Goal: Communication & Community: Answer question/provide support

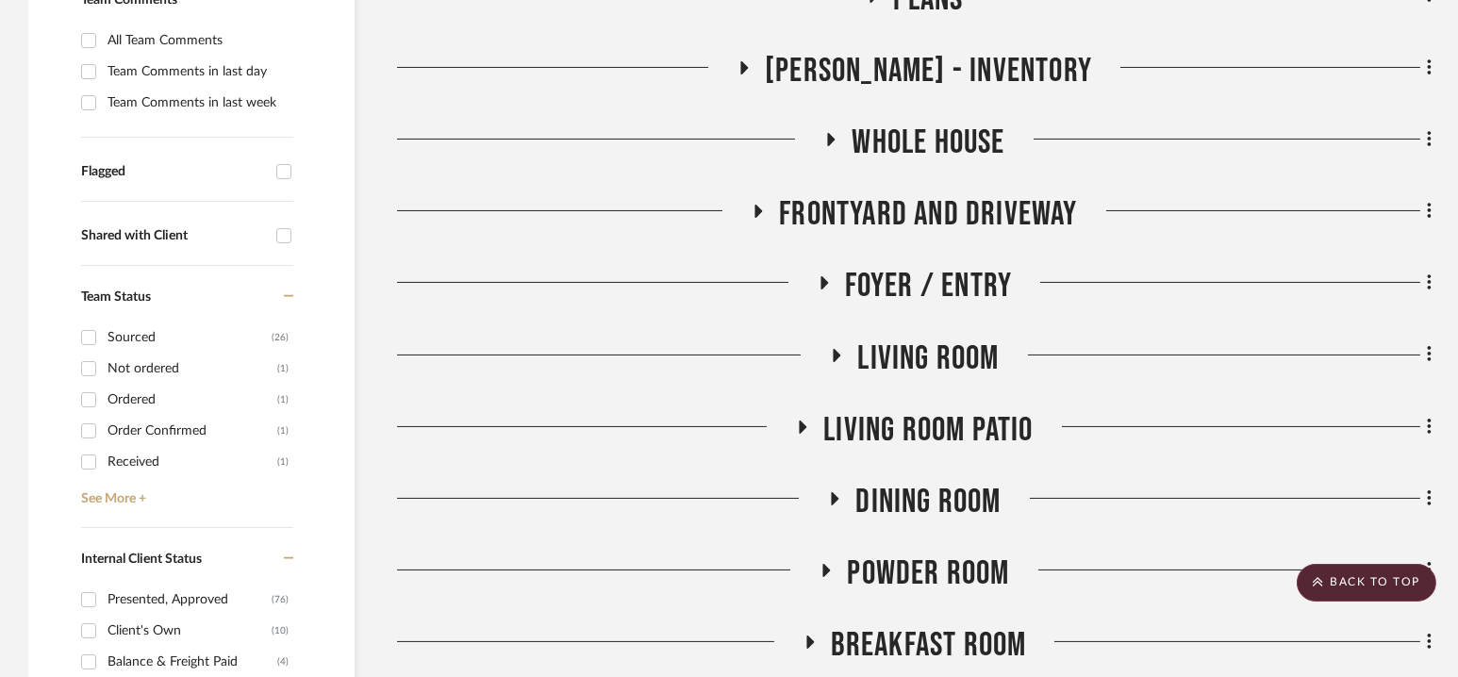
scroll to position [551, 0]
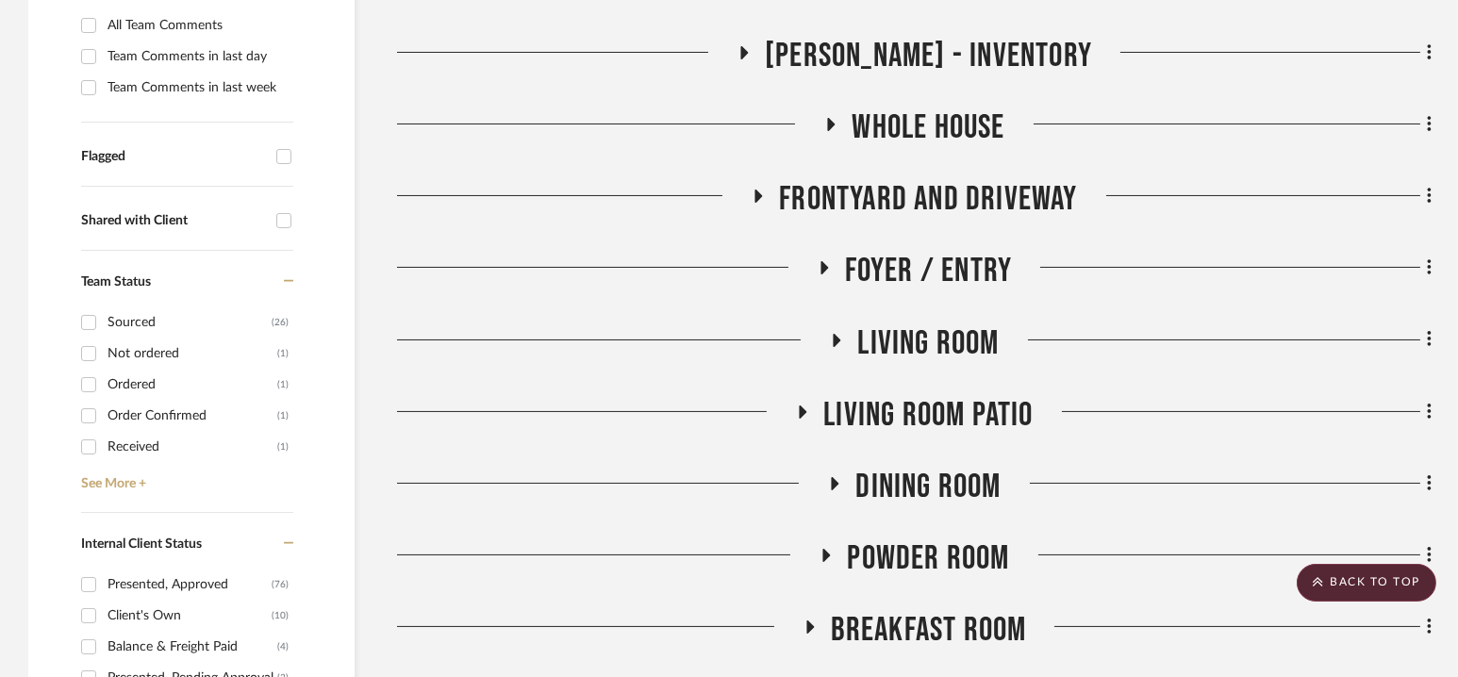
click at [925, 484] on span "Dining Room" at bounding box center [927, 487] width 145 height 41
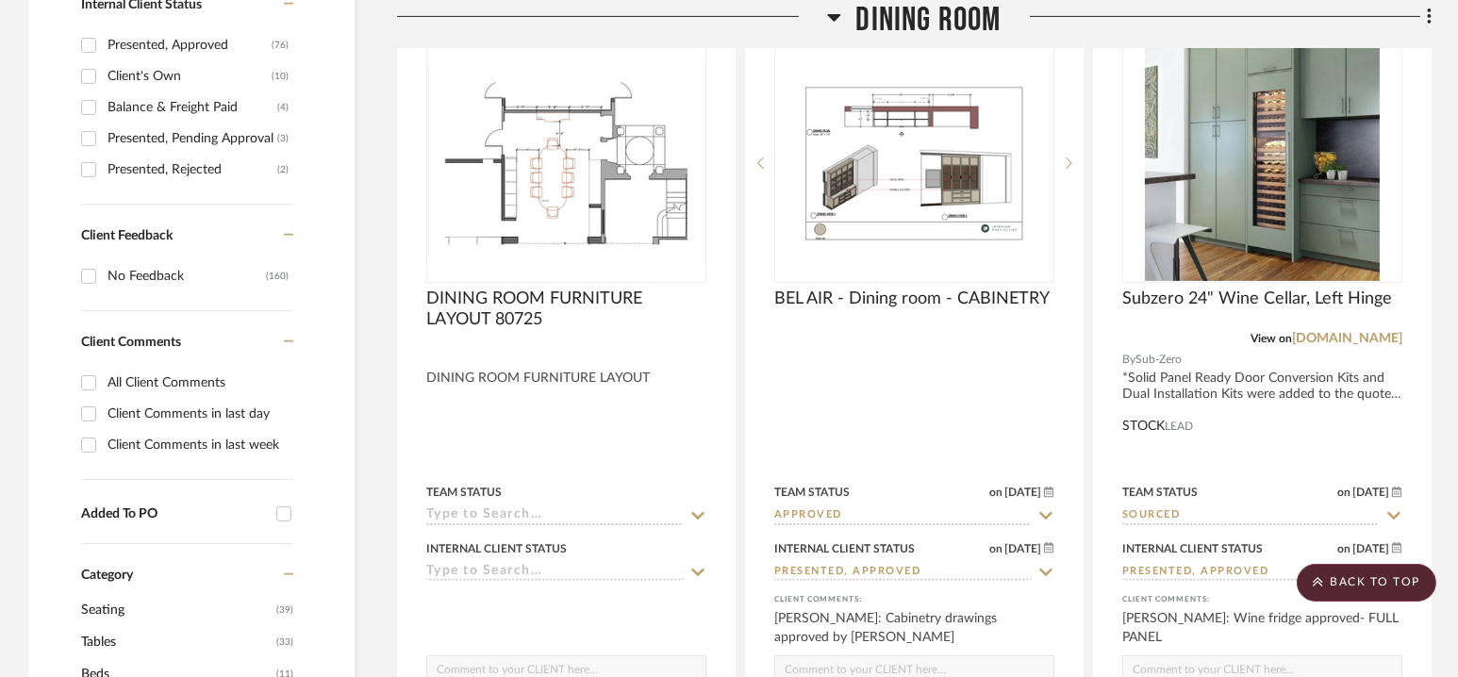
scroll to position [1092, 0]
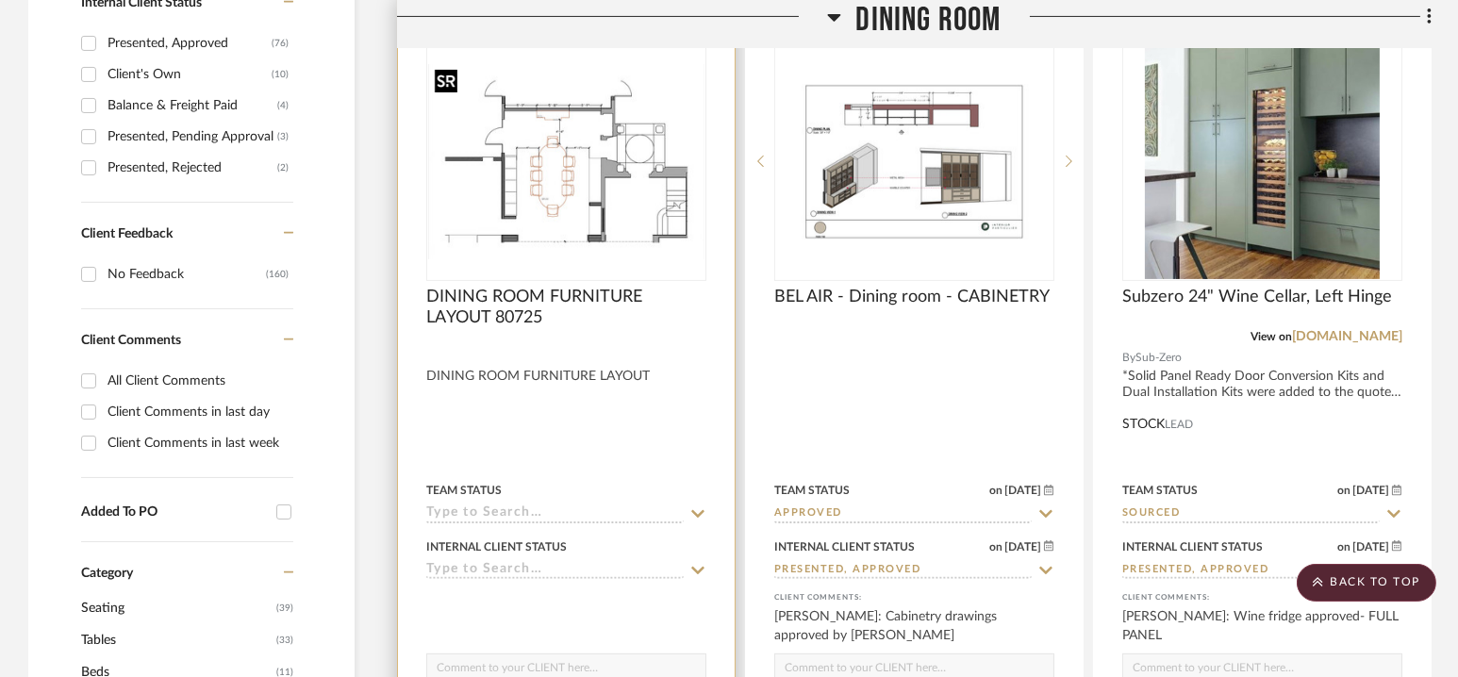
click at [0, 0] on img at bounding box center [0, 0] width 0 height 0
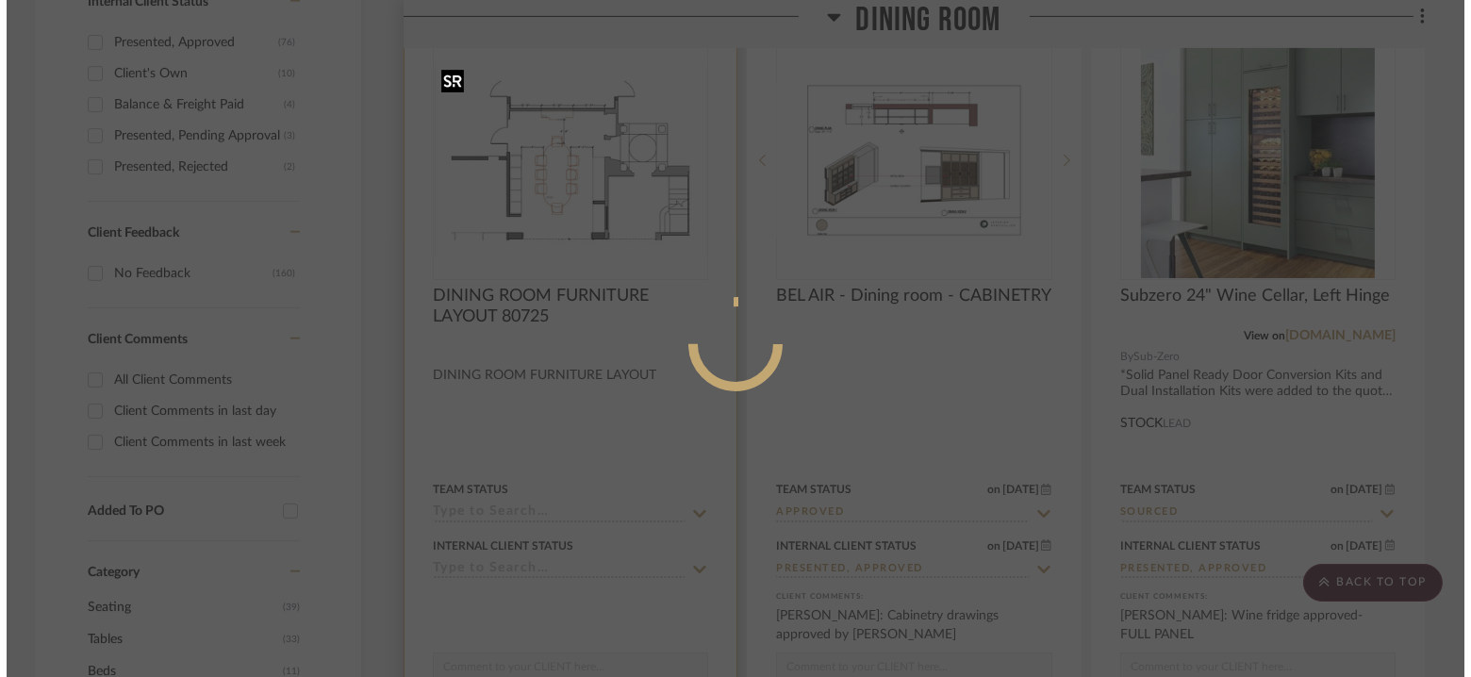
scroll to position [0, 0]
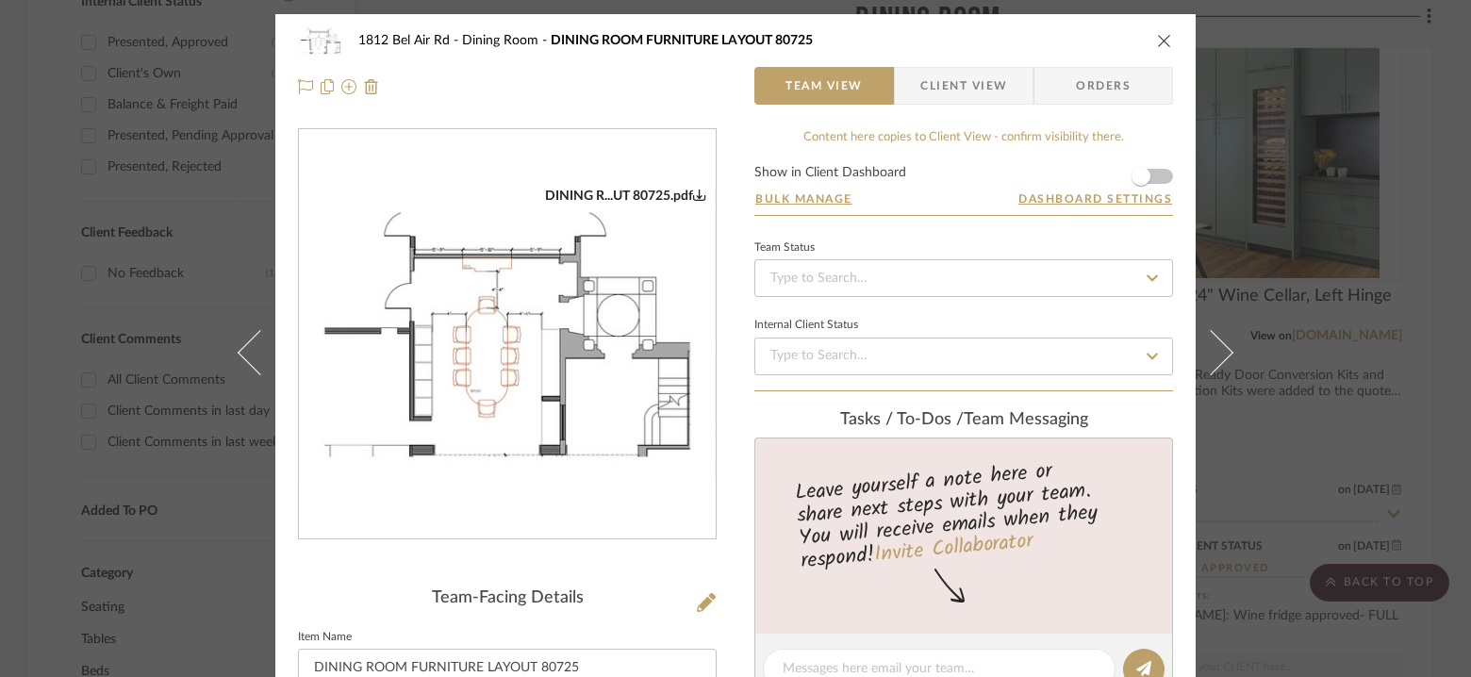
click at [576, 272] on img "0" at bounding box center [507, 335] width 417 height 294
click at [1307, 158] on div "[STREET_ADDRESS] Dining Room DINING ROOM FURNITURE LAYOUT 80725 Team View Clien…" at bounding box center [735, 338] width 1471 height 677
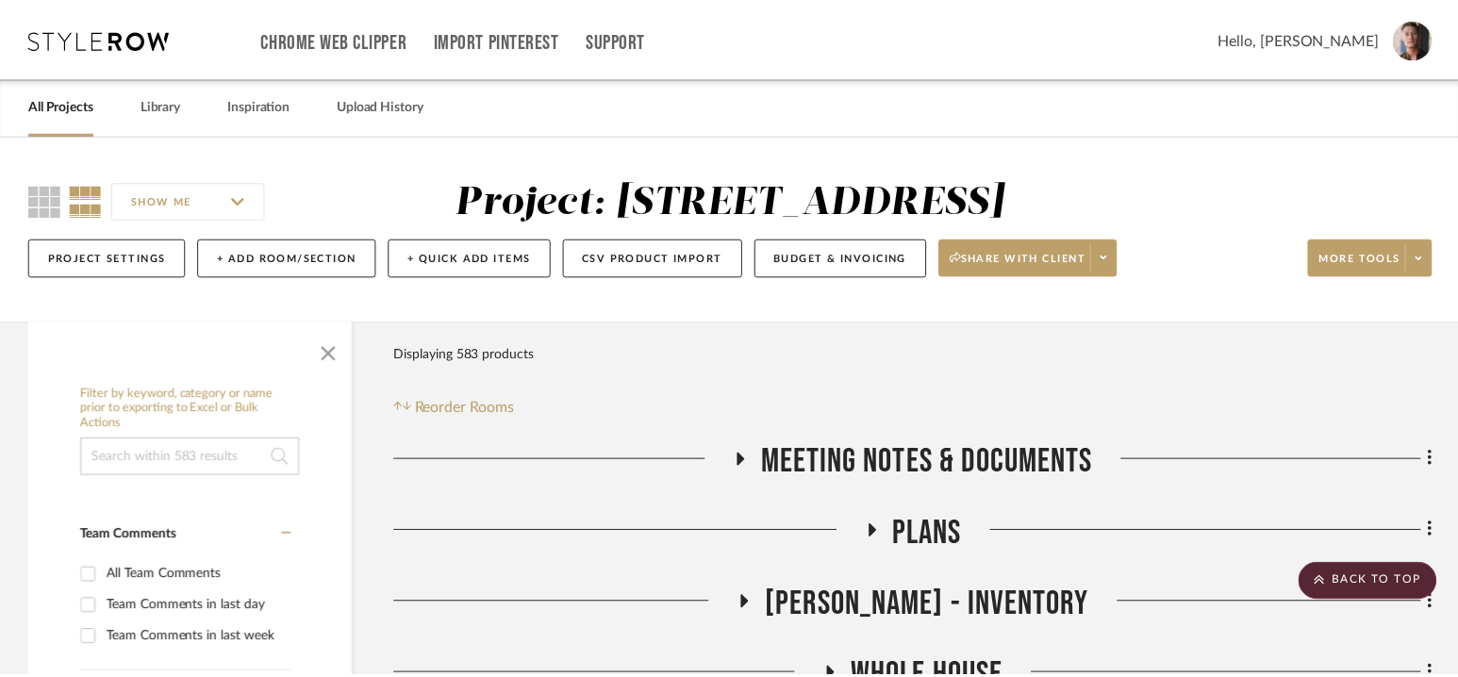
scroll to position [1092, 0]
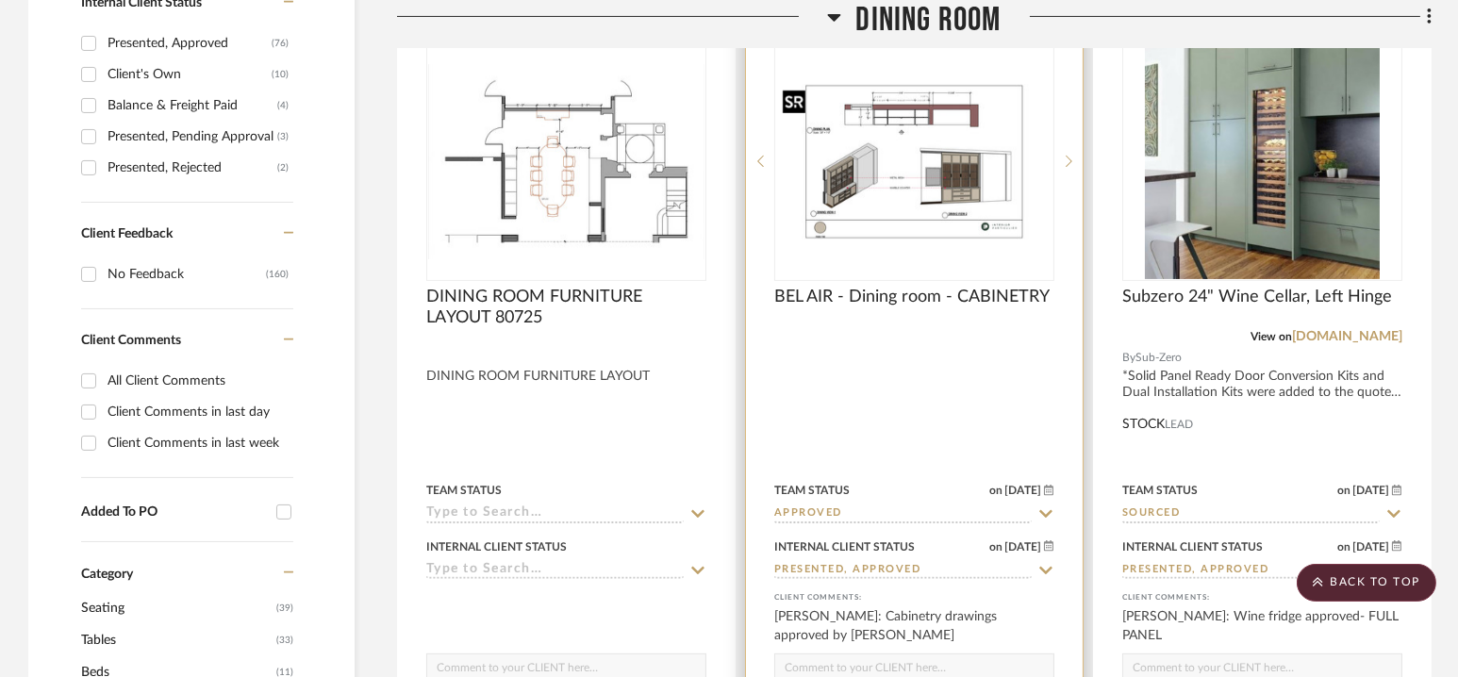
click at [912, 158] on img "0" at bounding box center [914, 162] width 276 height 156
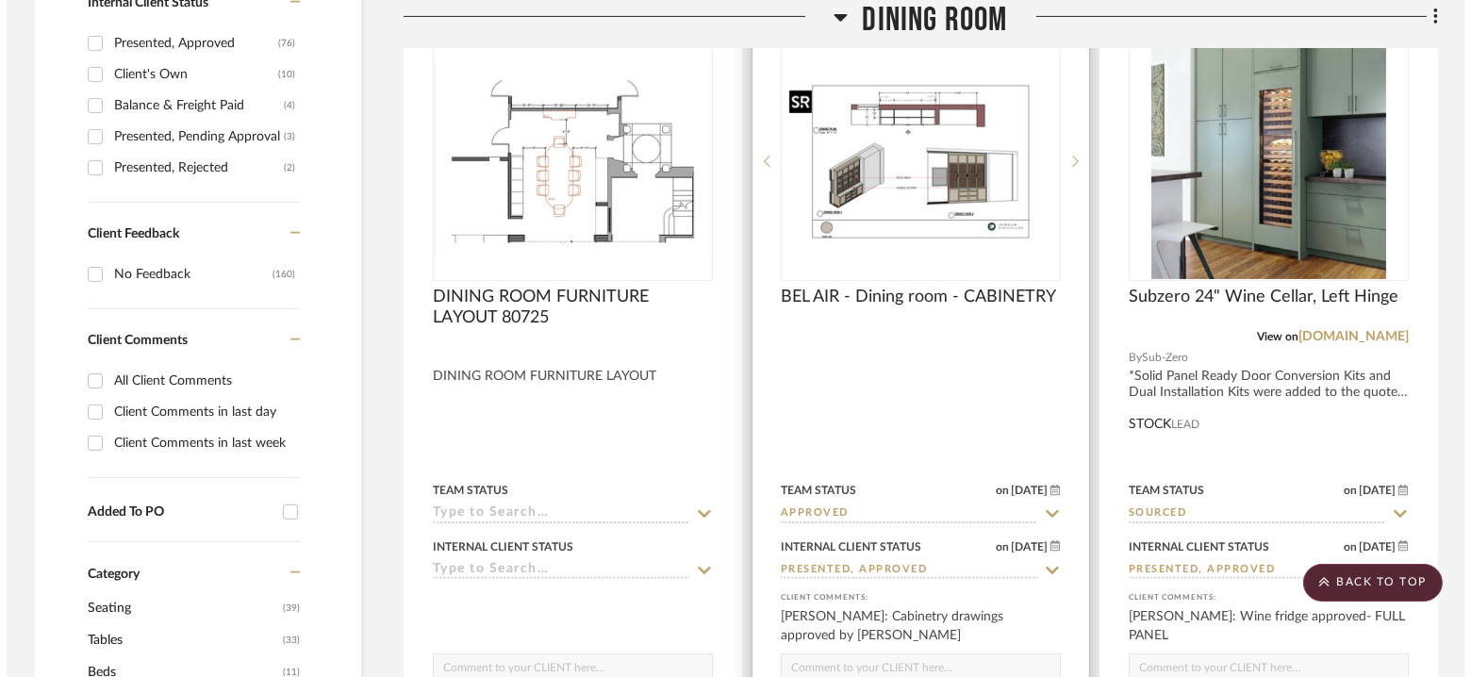
scroll to position [0, 0]
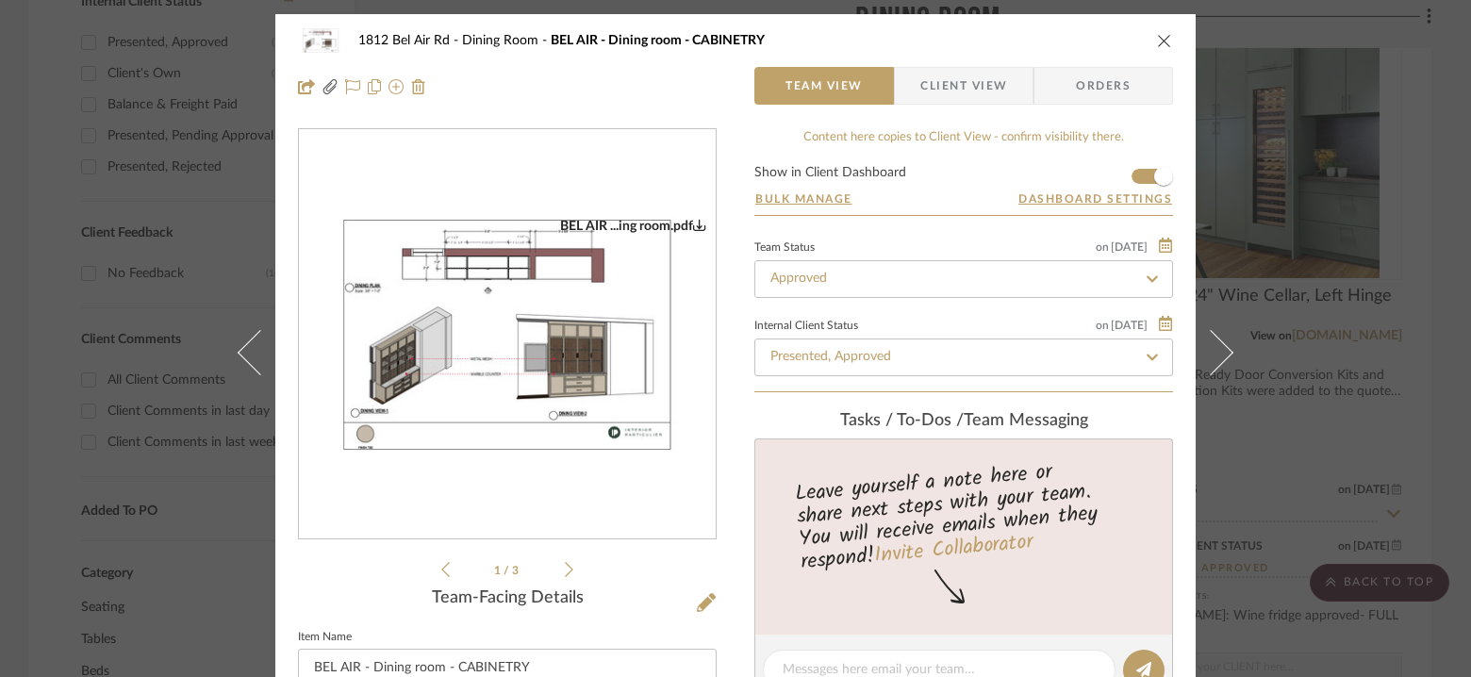
click at [567, 356] on img "0" at bounding box center [507, 335] width 417 height 235
click at [1302, 274] on div "1812 Bel Air Rd Dining Room BEL AIR - Dining room - CABINETRY Team View Client …" at bounding box center [735, 338] width 1471 height 677
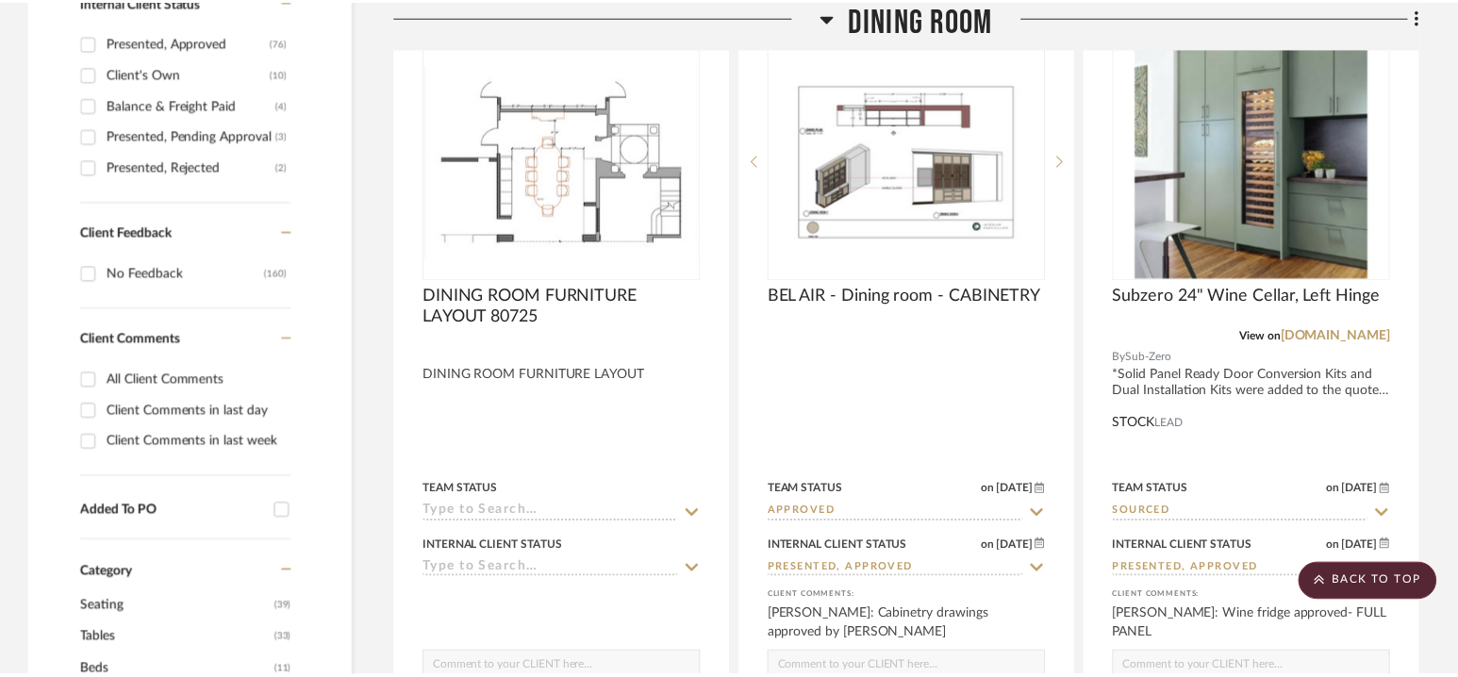
scroll to position [1092, 0]
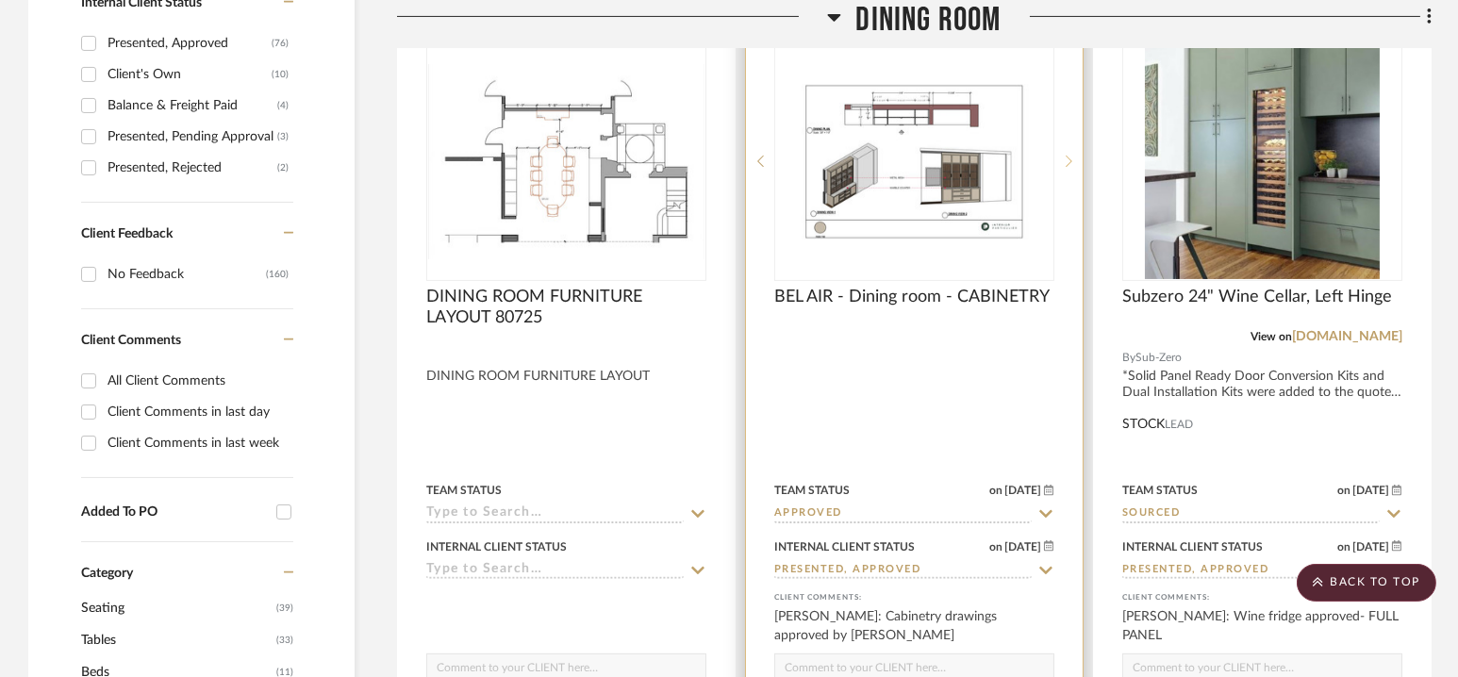
click at [1071, 150] on div at bounding box center [1068, 160] width 28 height 239
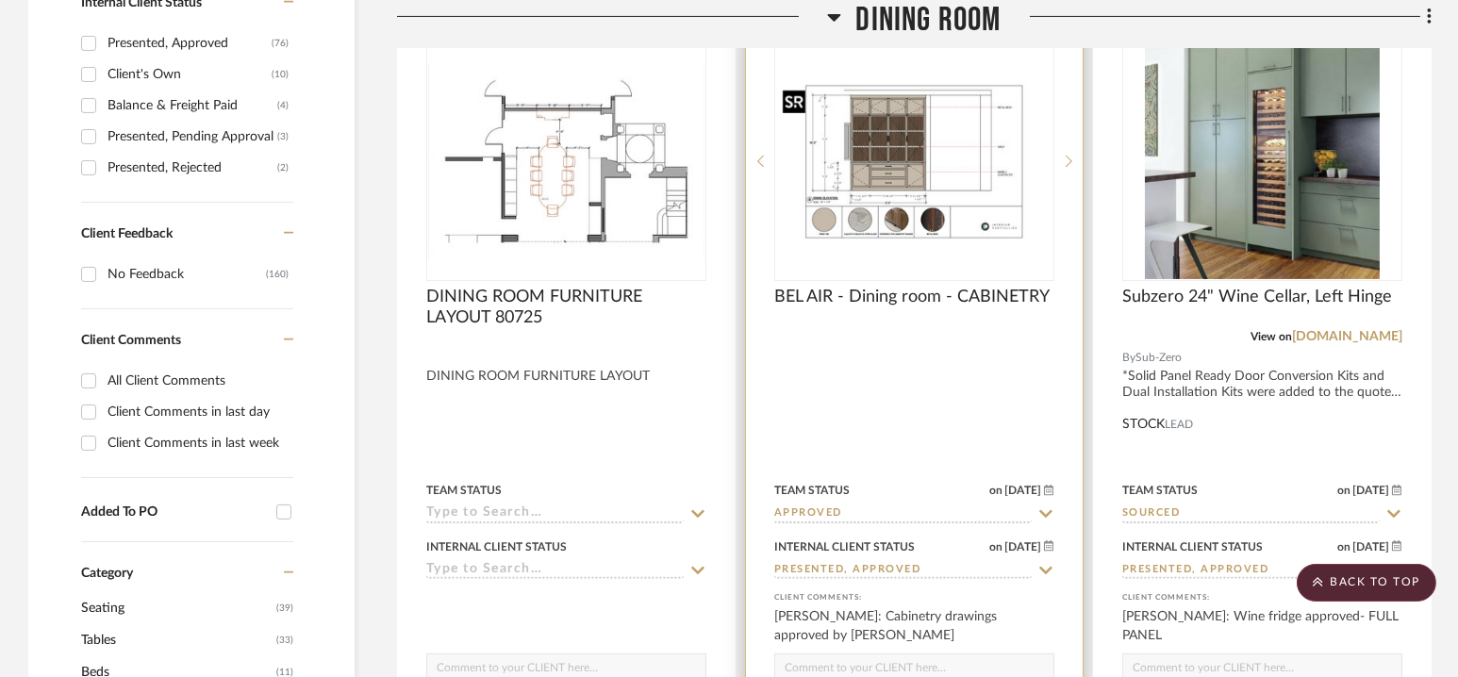
click at [953, 151] on img "1" at bounding box center [914, 162] width 276 height 156
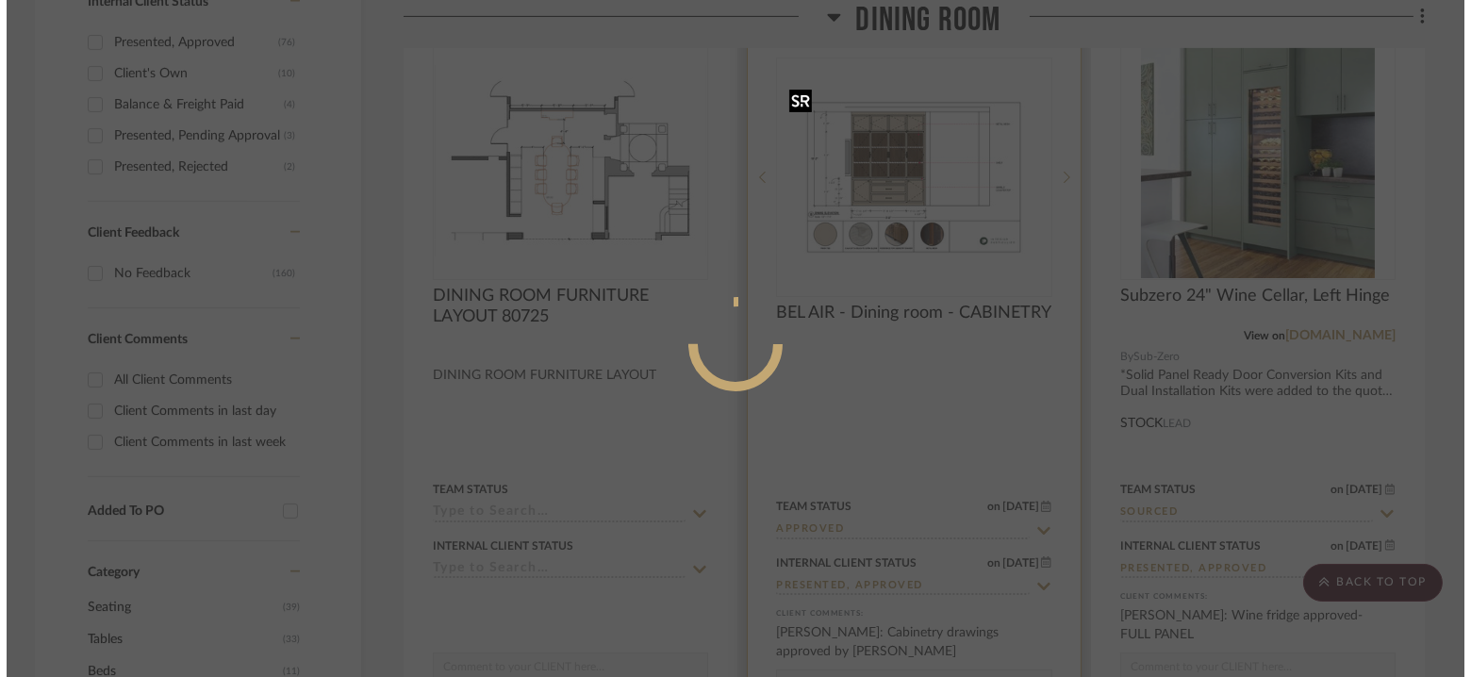
scroll to position [0, 0]
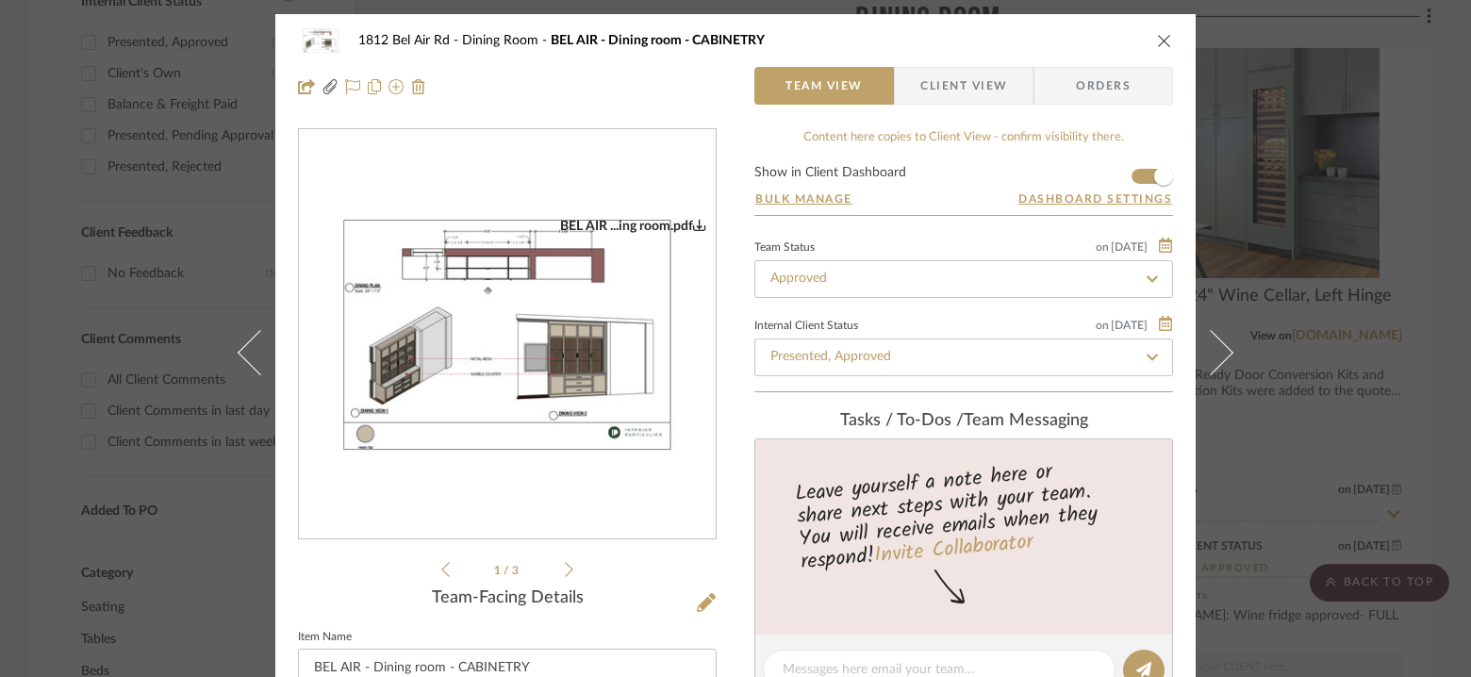
click at [565, 569] on icon at bounding box center [569, 569] width 8 height 15
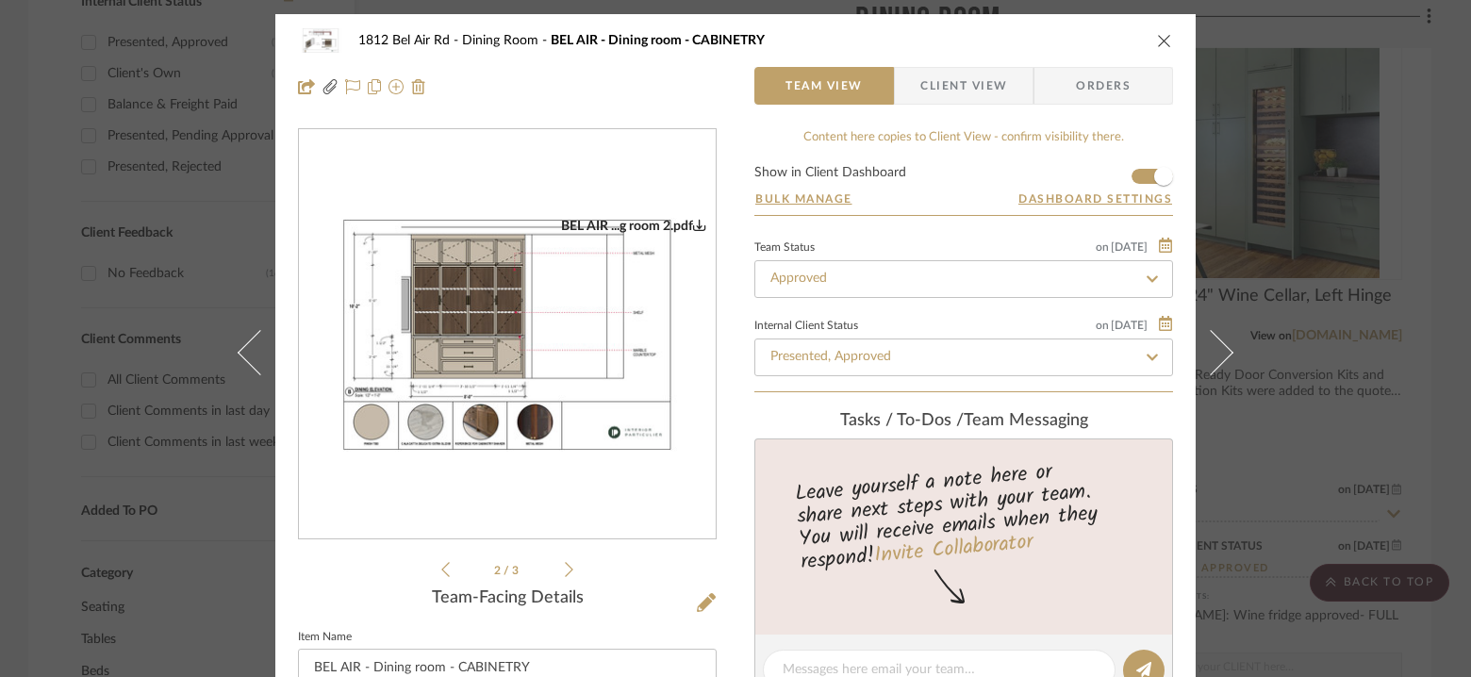
click at [1159, 39] on icon "close" at bounding box center [1164, 40] width 15 height 15
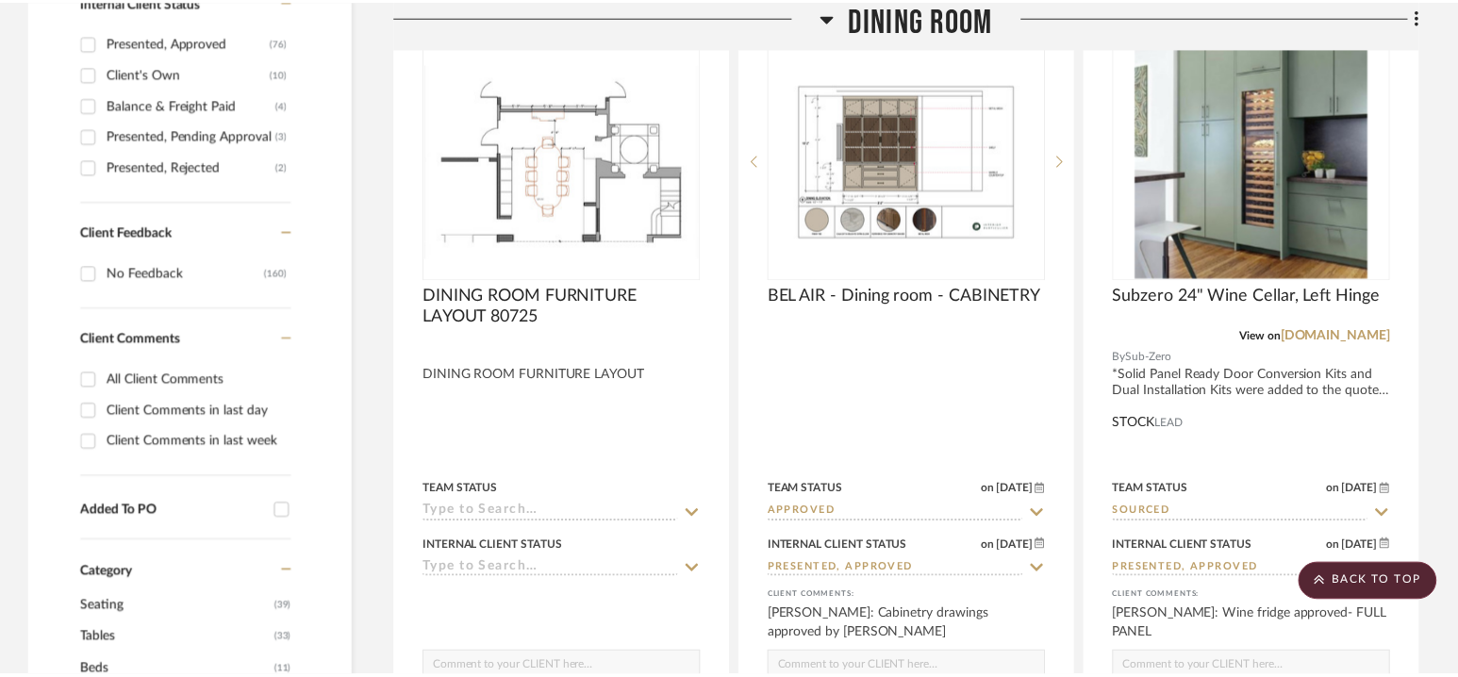
scroll to position [1092, 0]
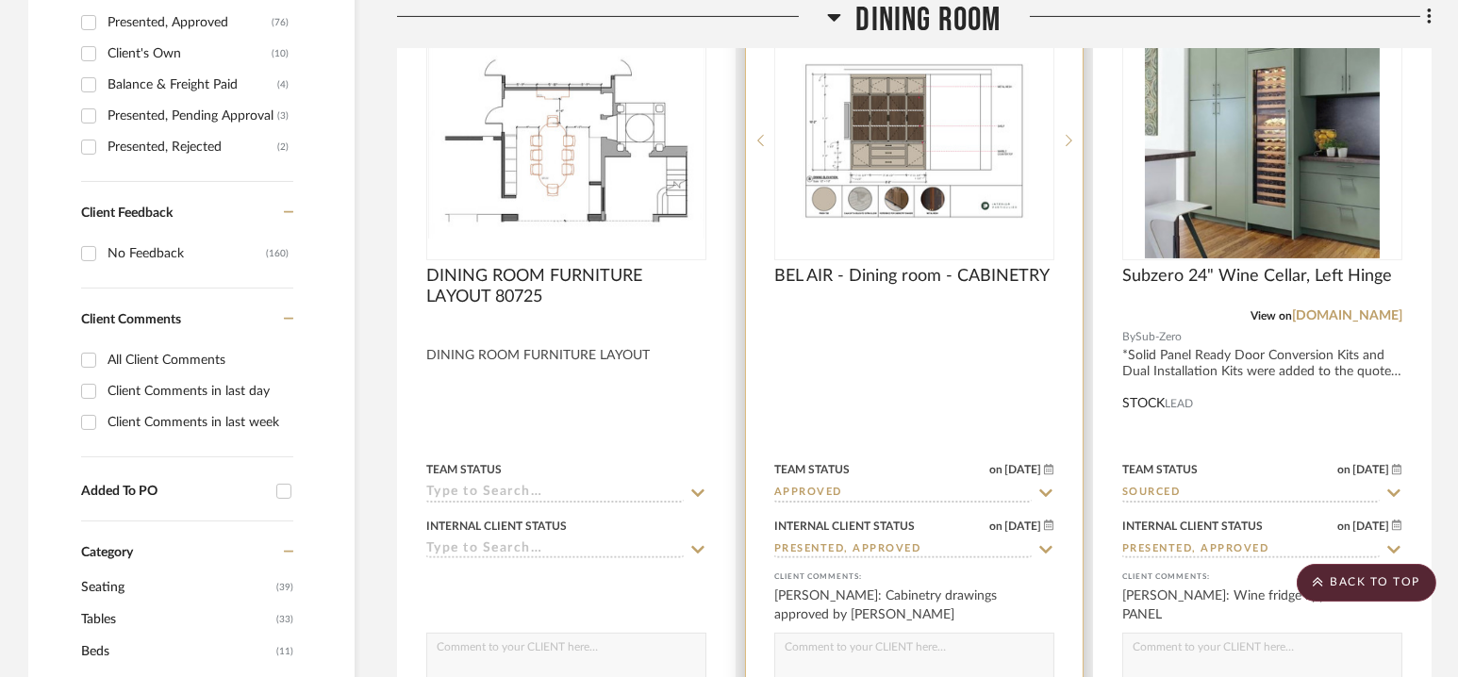
scroll to position [887, 0]
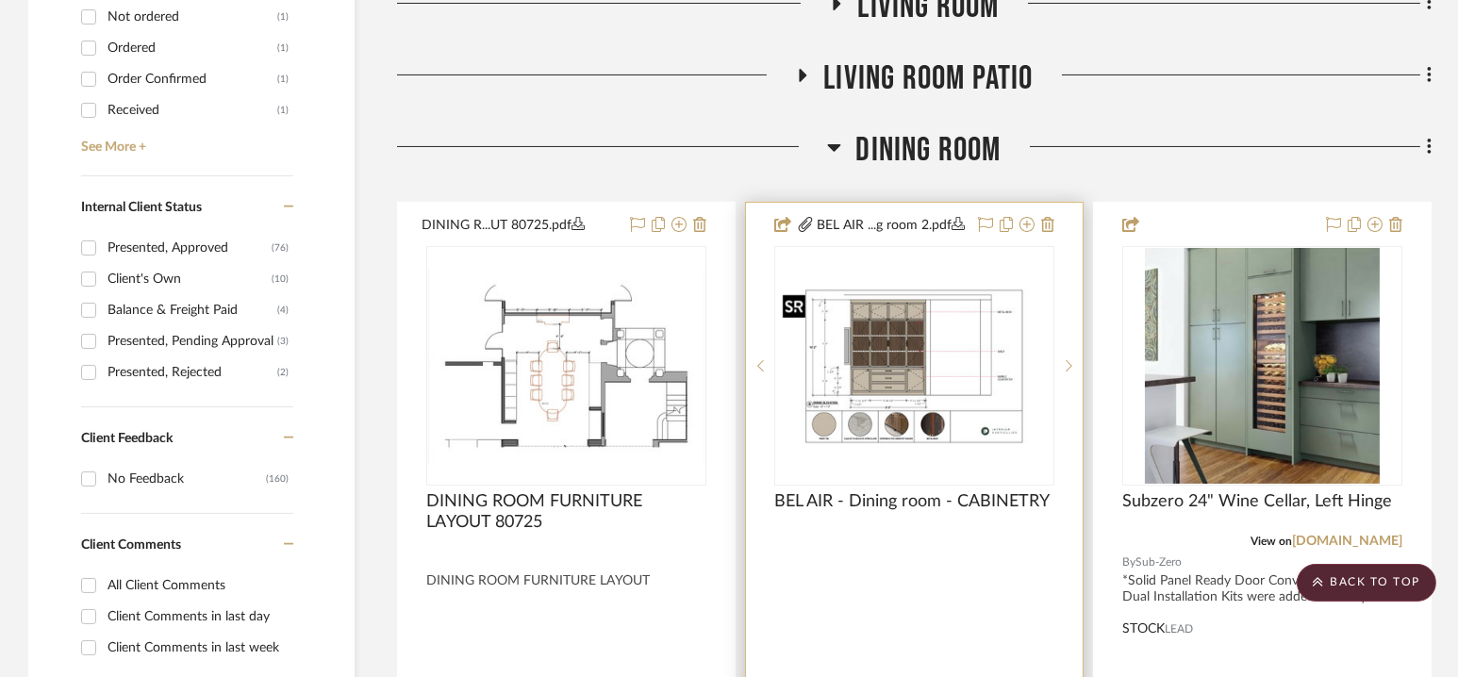
drag, startPoint x: 926, startPoint y: 391, endPoint x: 854, endPoint y: 387, distance: 71.8
click at [759, 365] on icon at bounding box center [760, 365] width 7 height 13
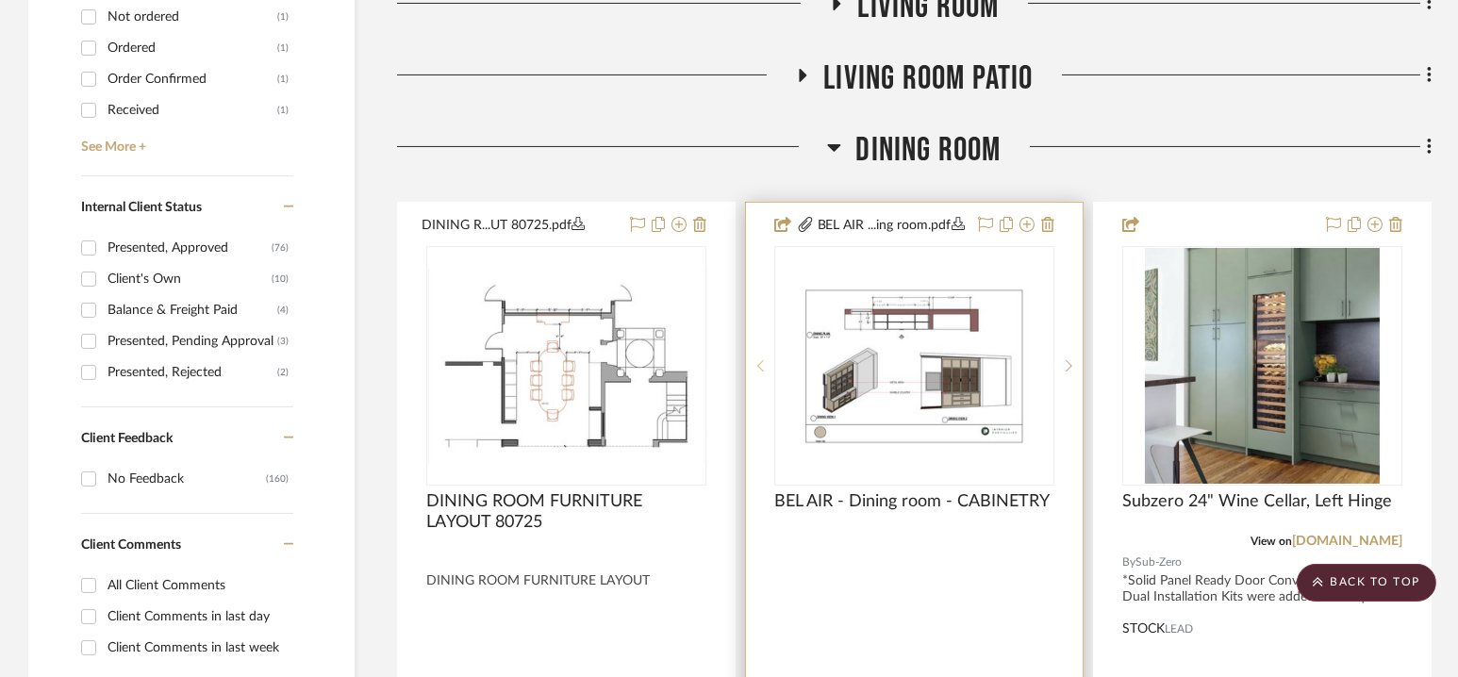
click at [759, 365] on icon at bounding box center [760, 365] width 7 height 13
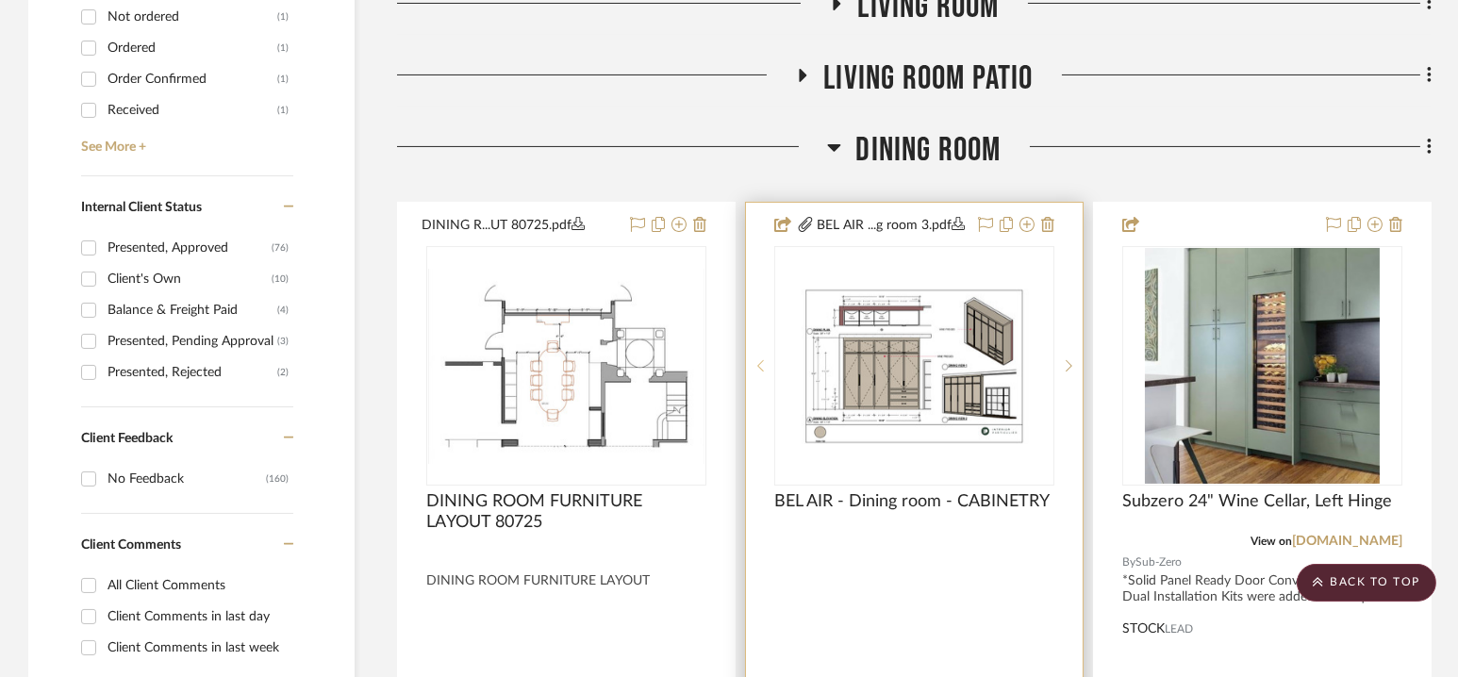
click at [759, 365] on icon at bounding box center [760, 365] width 7 height 13
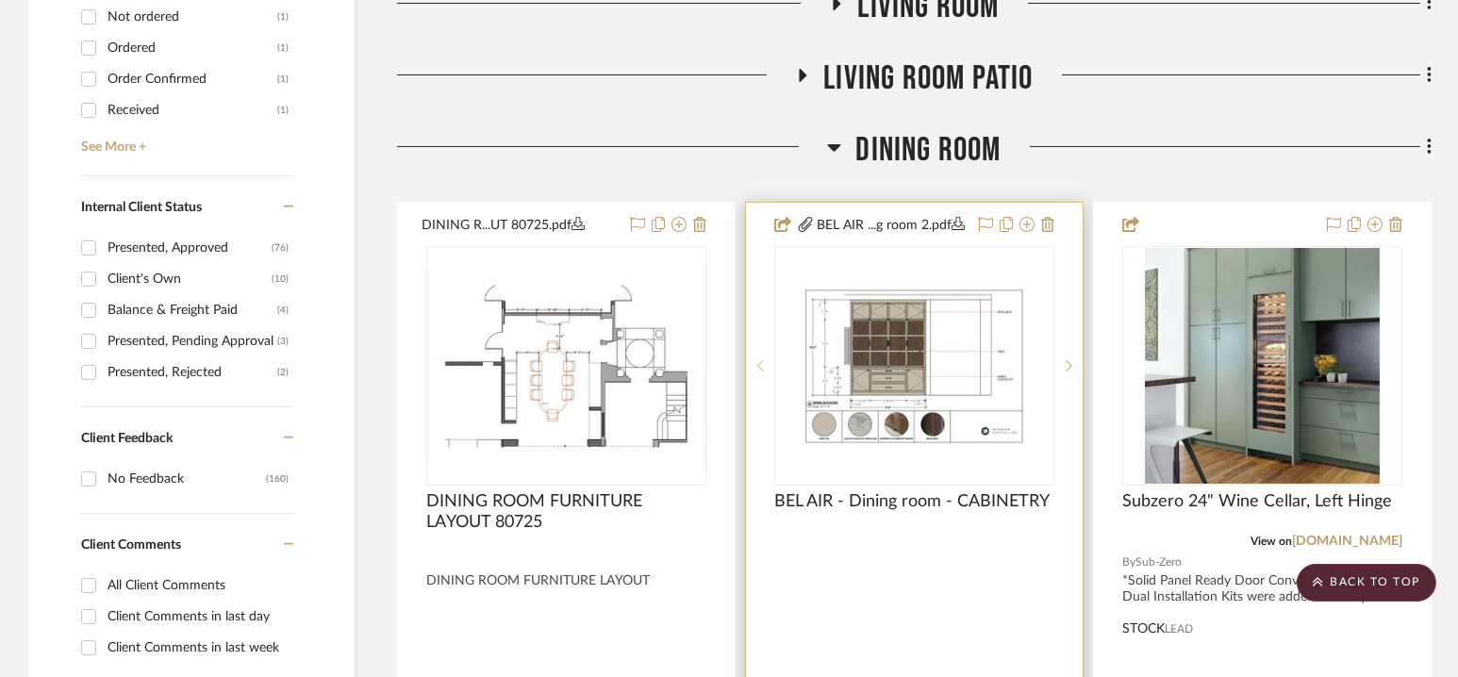
click at [759, 365] on icon at bounding box center [760, 365] width 7 height 13
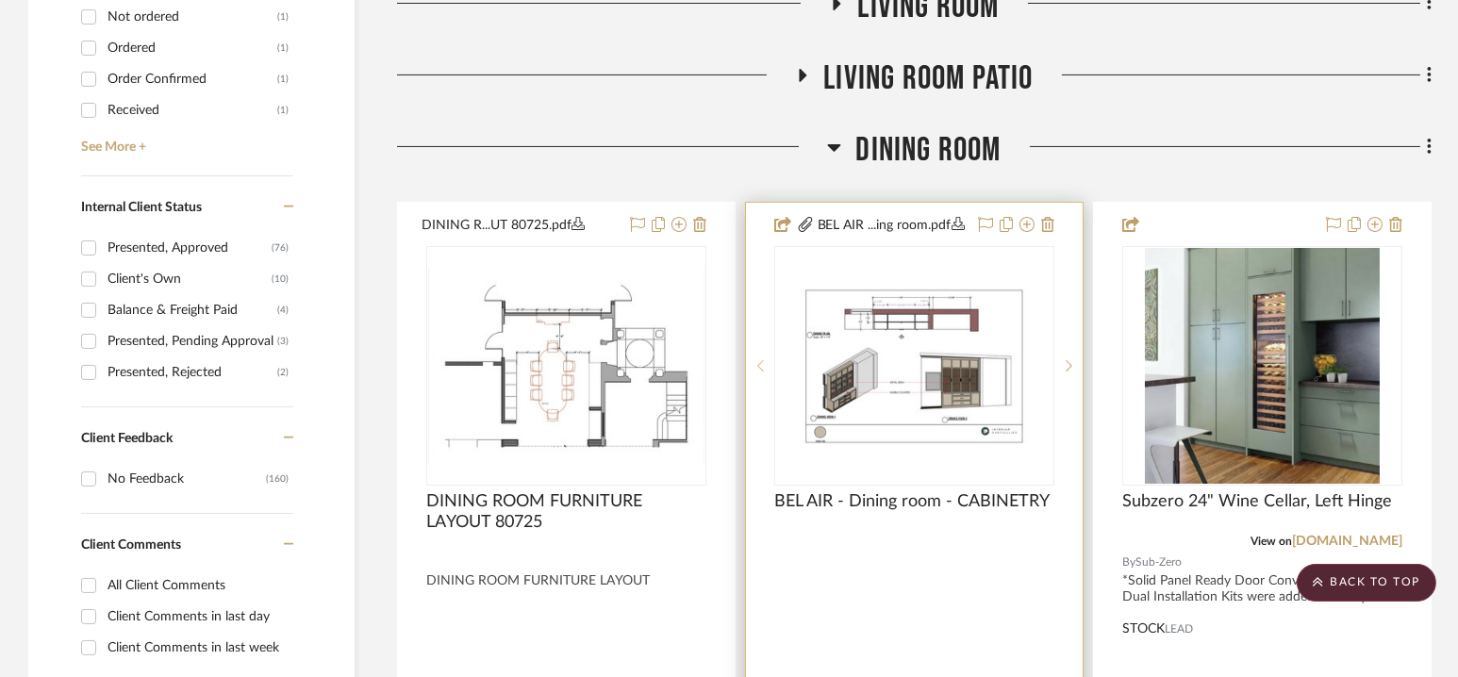
click at [759, 365] on icon at bounding box center [760, 365] width 7 height 13
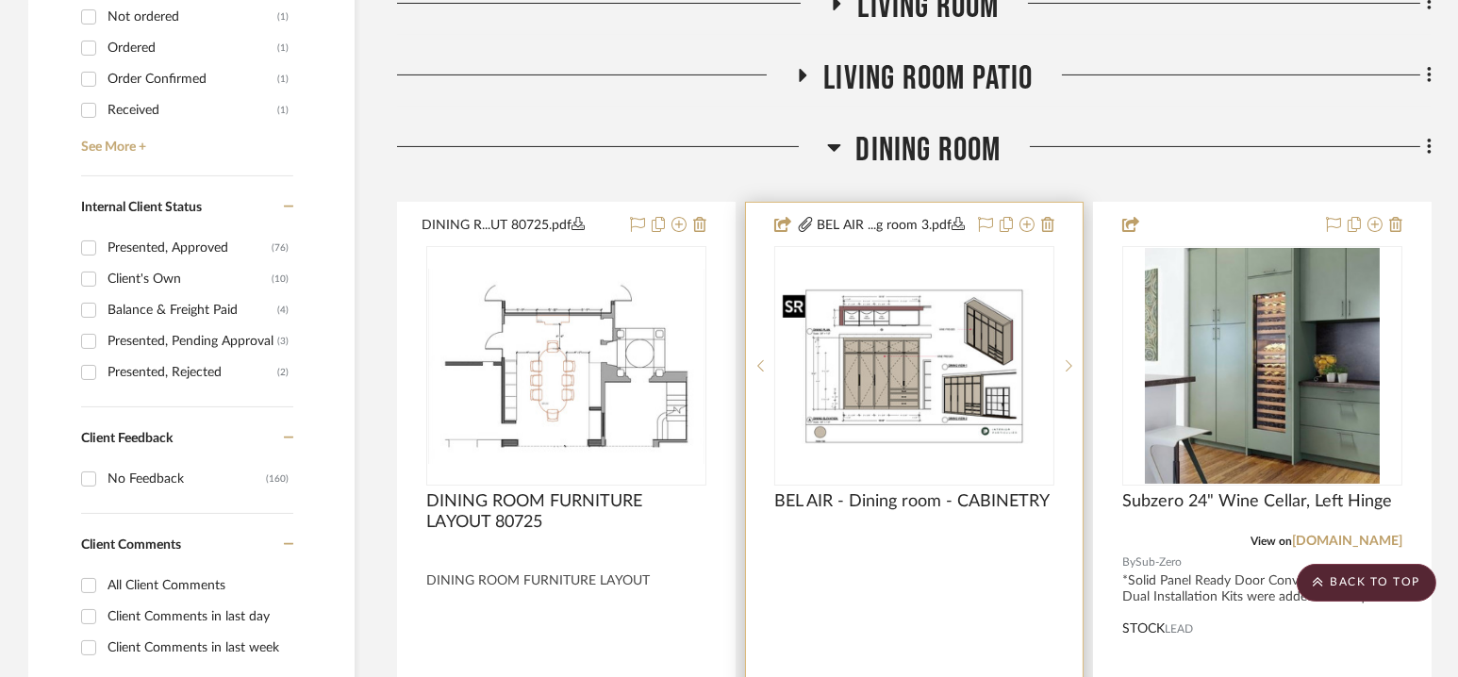
click at [915, 380] on img "2" at bounding box center [914, 366] width 276 height 156
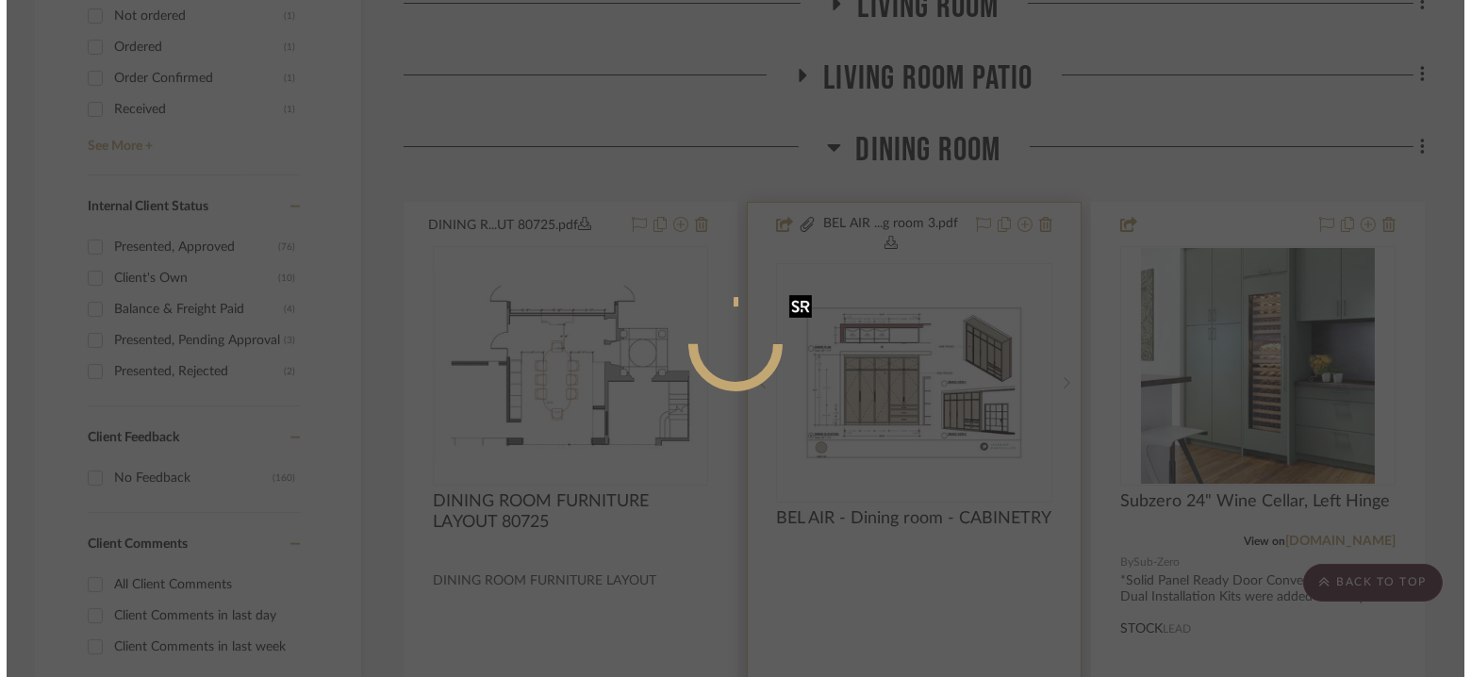
scroll to position [0, 0]
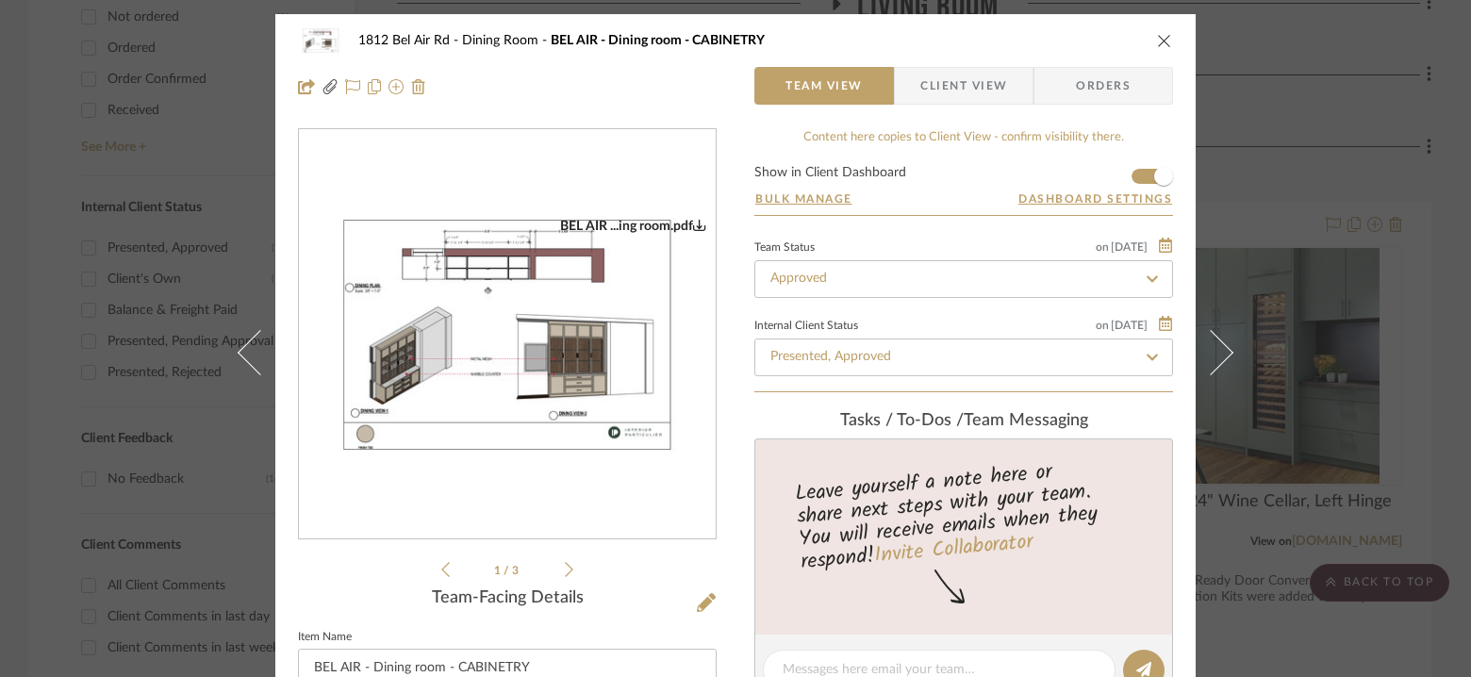
click at [503, 313] on img "0" at bounding box center [507, 335] width 417 height 235
click at [567, 568] on div "BEL AIR ...g room 3.pdf BEL AIR ...ing room.pdf BEL AIR ...g room 2.pdf BEL AIR…" at bounding box center [507, 354] width 419 height 453
click at [565, 562] on icon at bounding box center [569, 569] width 8 height 15
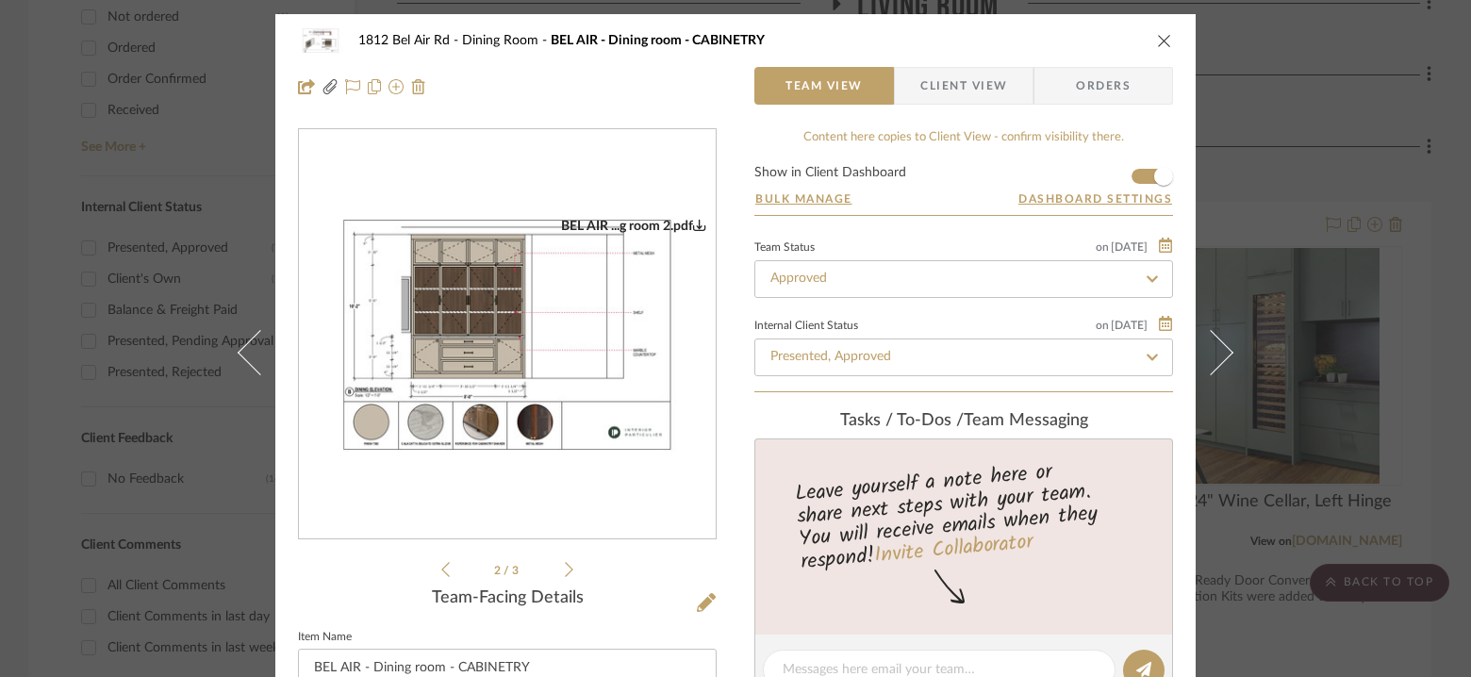
click at [545, 354] on img "1" at bounding box center [507, 335] width 417 height 235
click at [1401, 310] on div "1812 Bel Air Rd Dining Room BEL AIR - Dining room - CABINETRY Team View Client …" at bounding box center [735, 338] width 1471 height 677
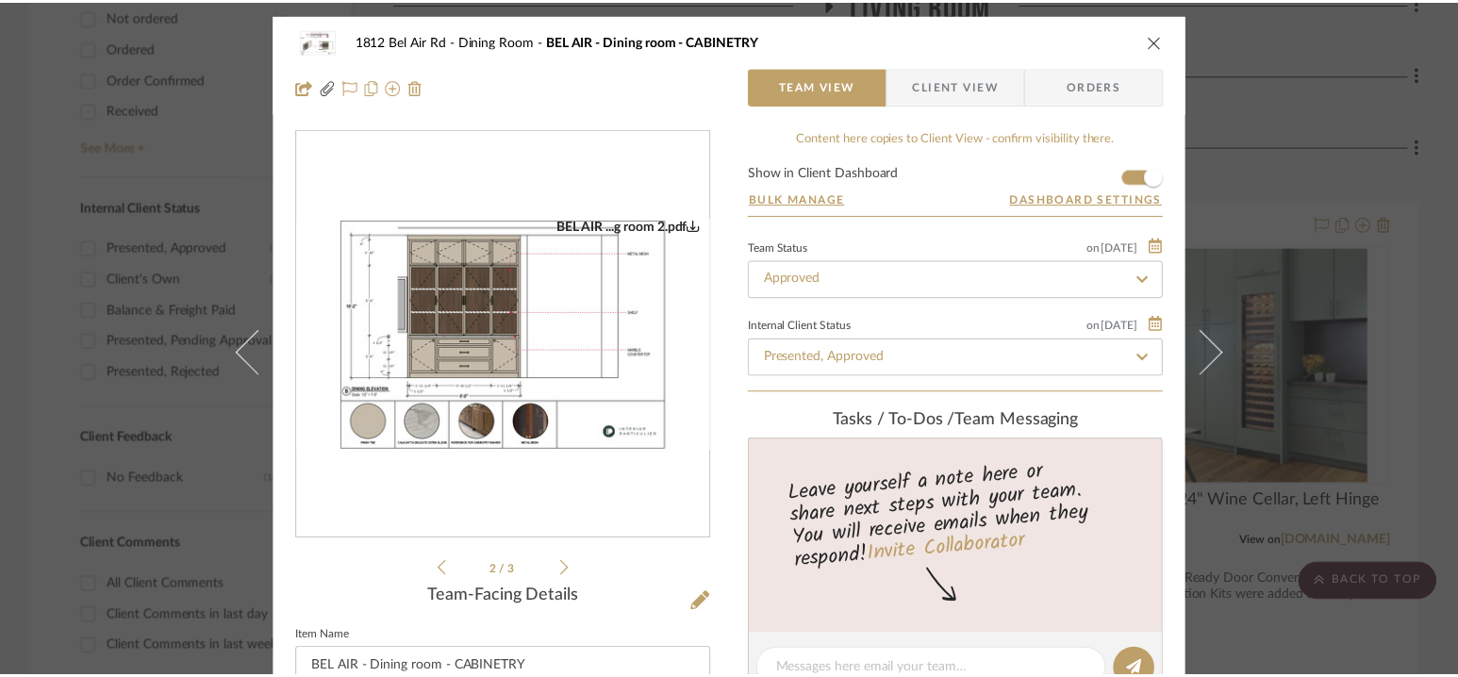
scroll to position [887, 0]
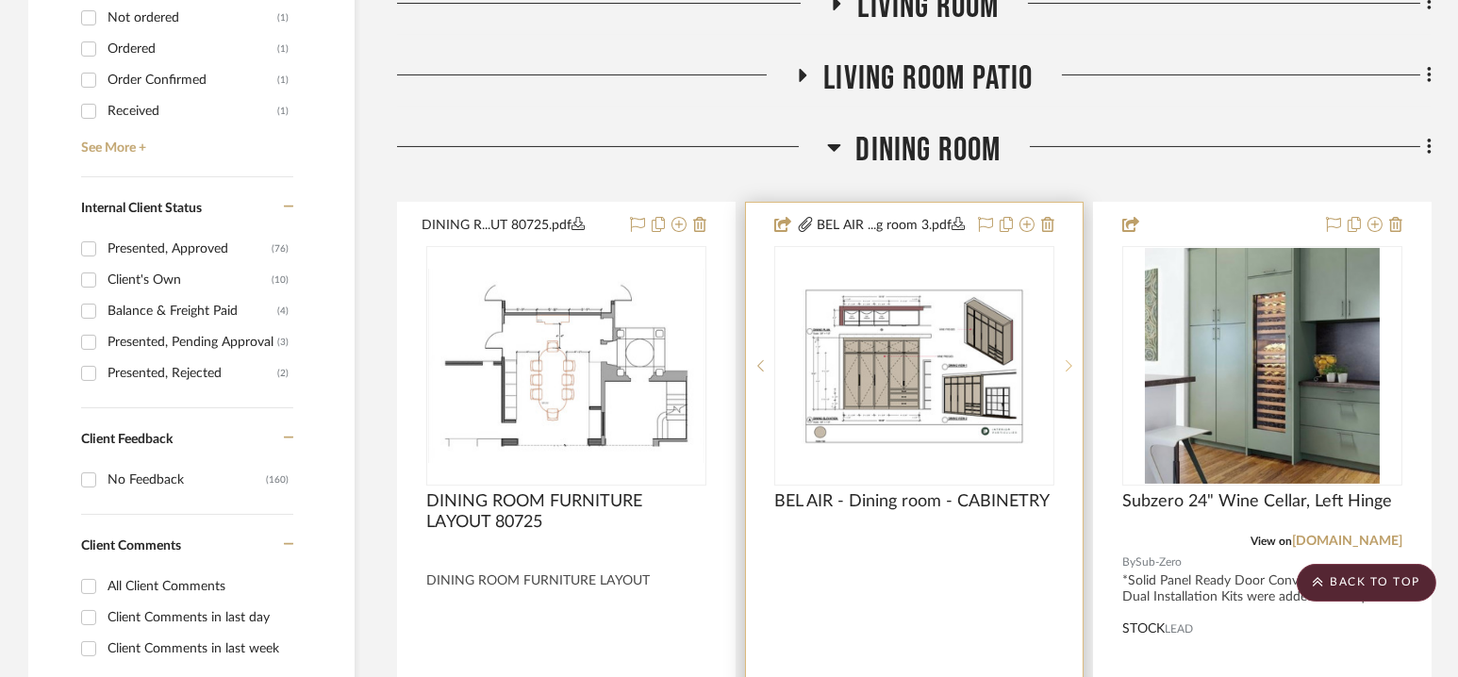
click at [1067, 363] on icon at bounding box center [1068, 365] width 7 height 13
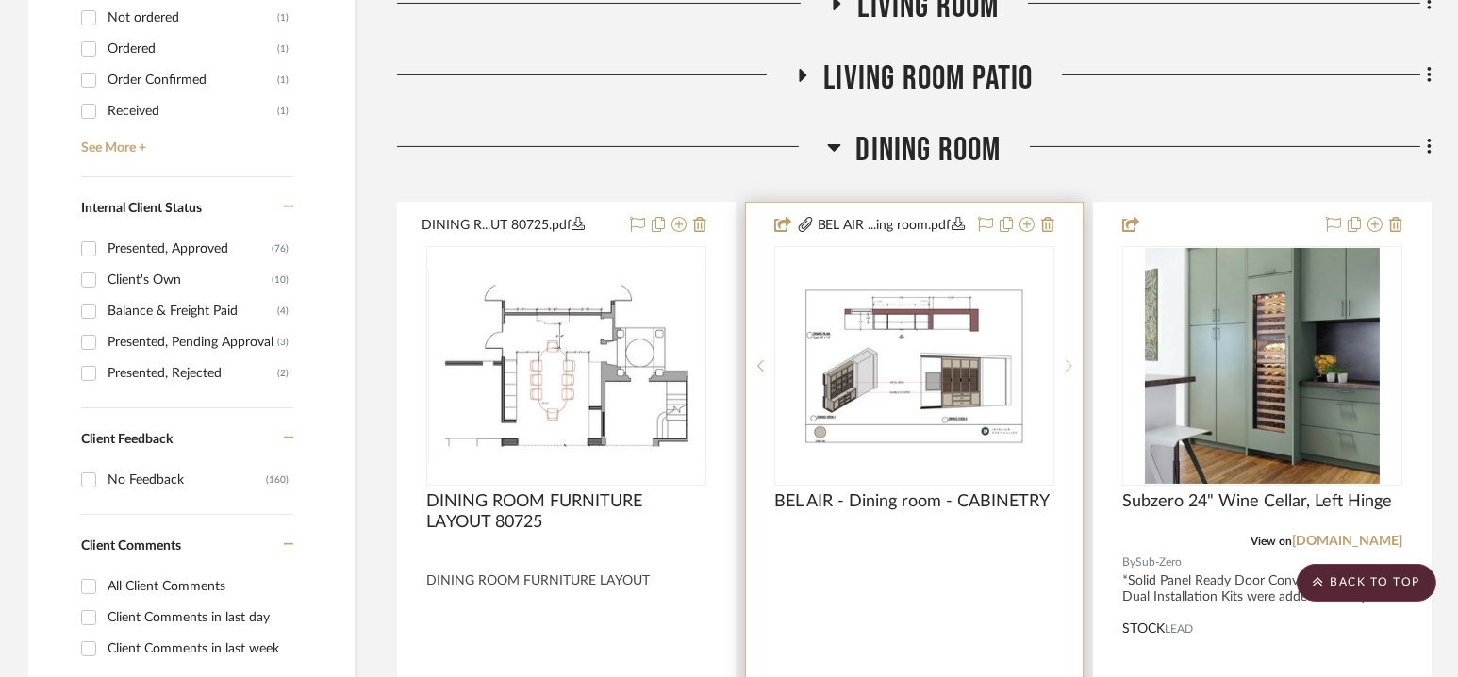
click at [1067, 363] on icon at bounding box center [1068, 365] width 7 height 13
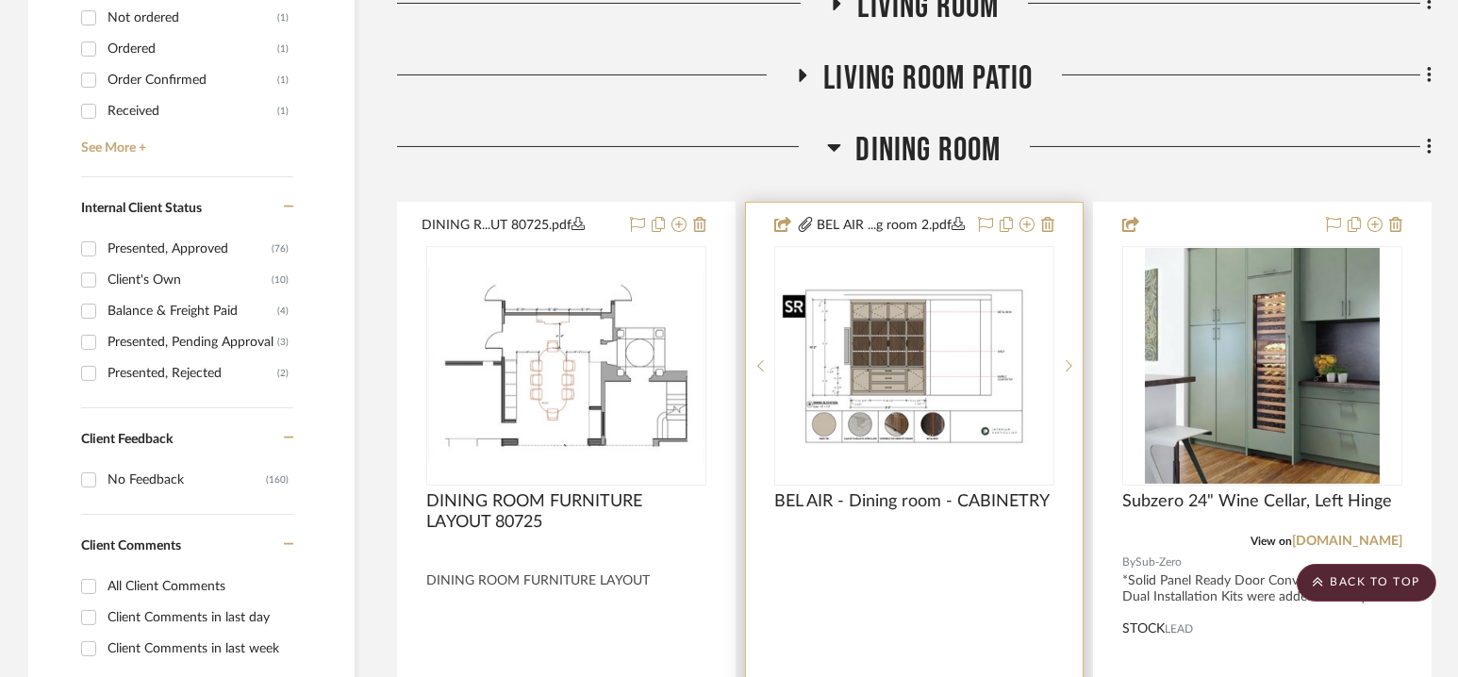
click at [946, 348] on img "1" at bounding box center [914, 366] width 276 height 156
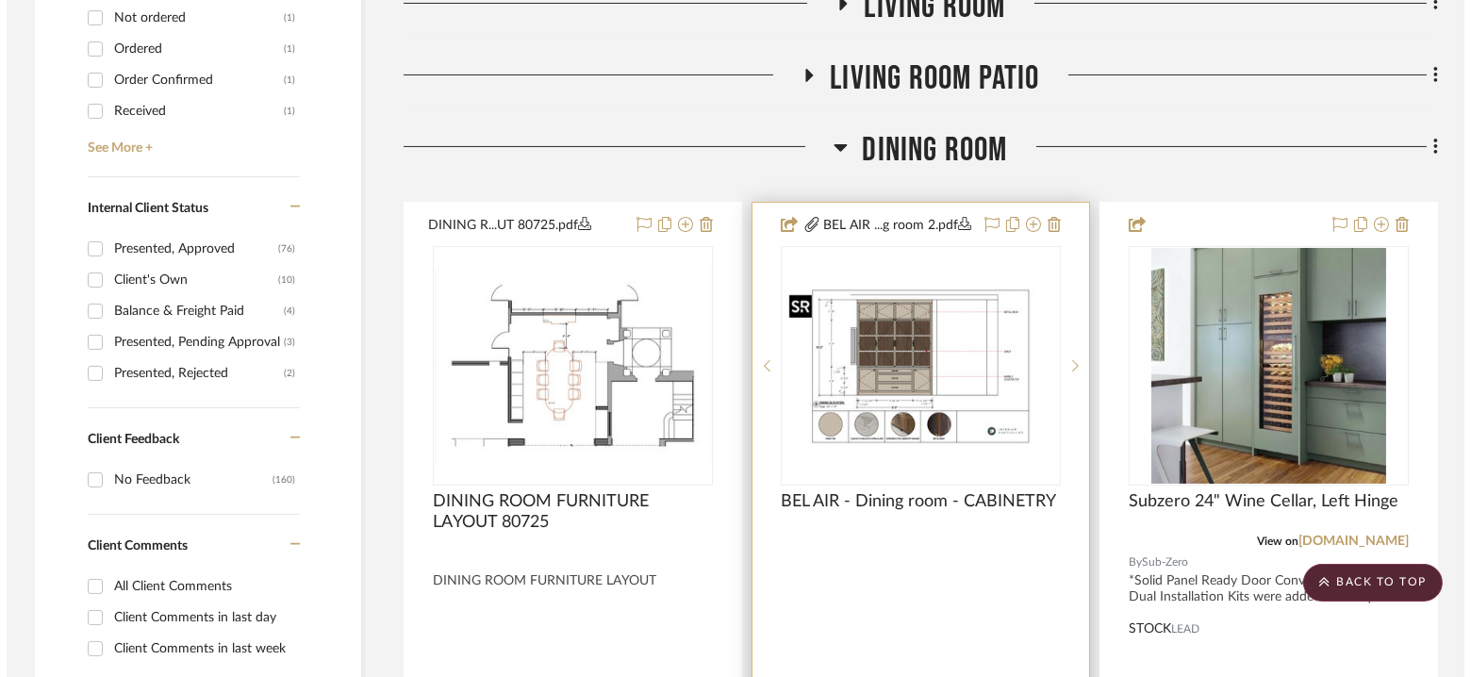
scroll to position [0, 0]
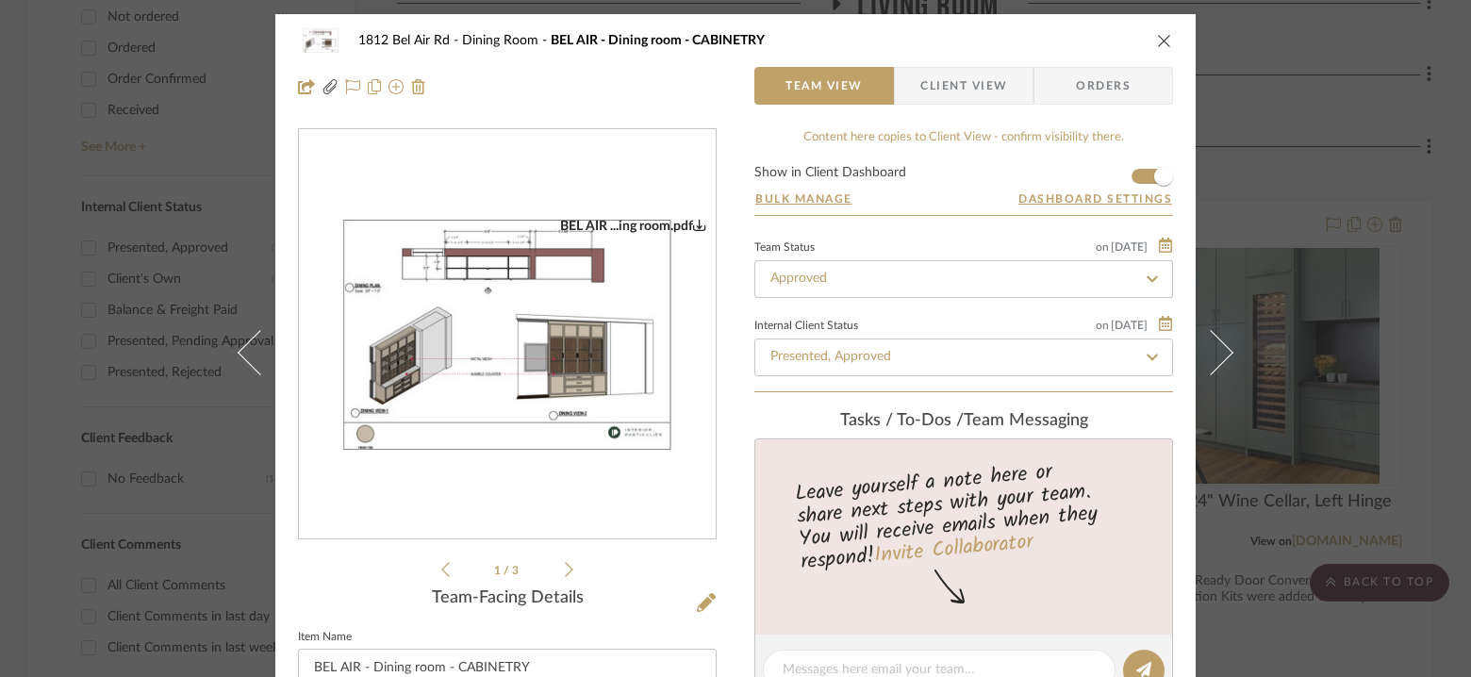
click at [565, 564] on icon at bounding box center [569, 569] width 8 height 17
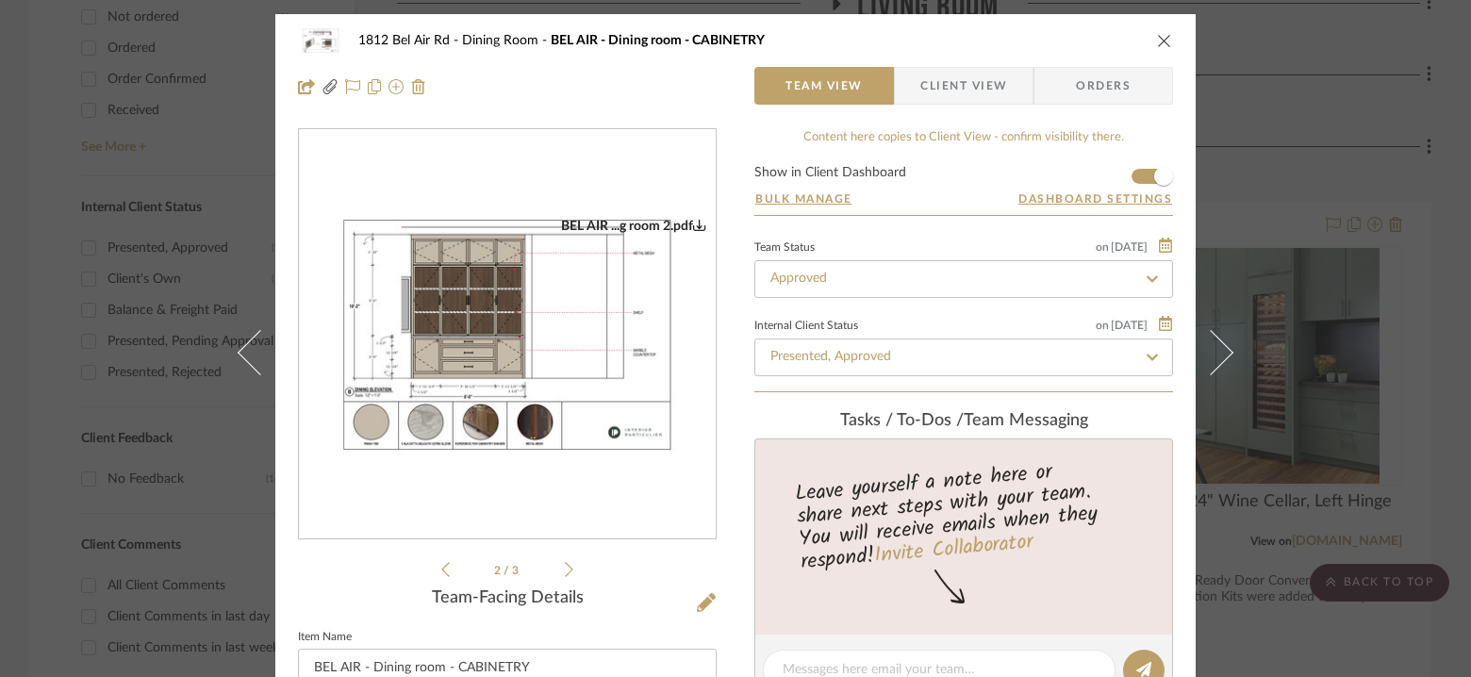
click at [545, 341] on img "1" at bounding box center [507, 335] width 417 height 235
click at [565, 569] on icon at bounding box center [569, 569] width 8 height 17
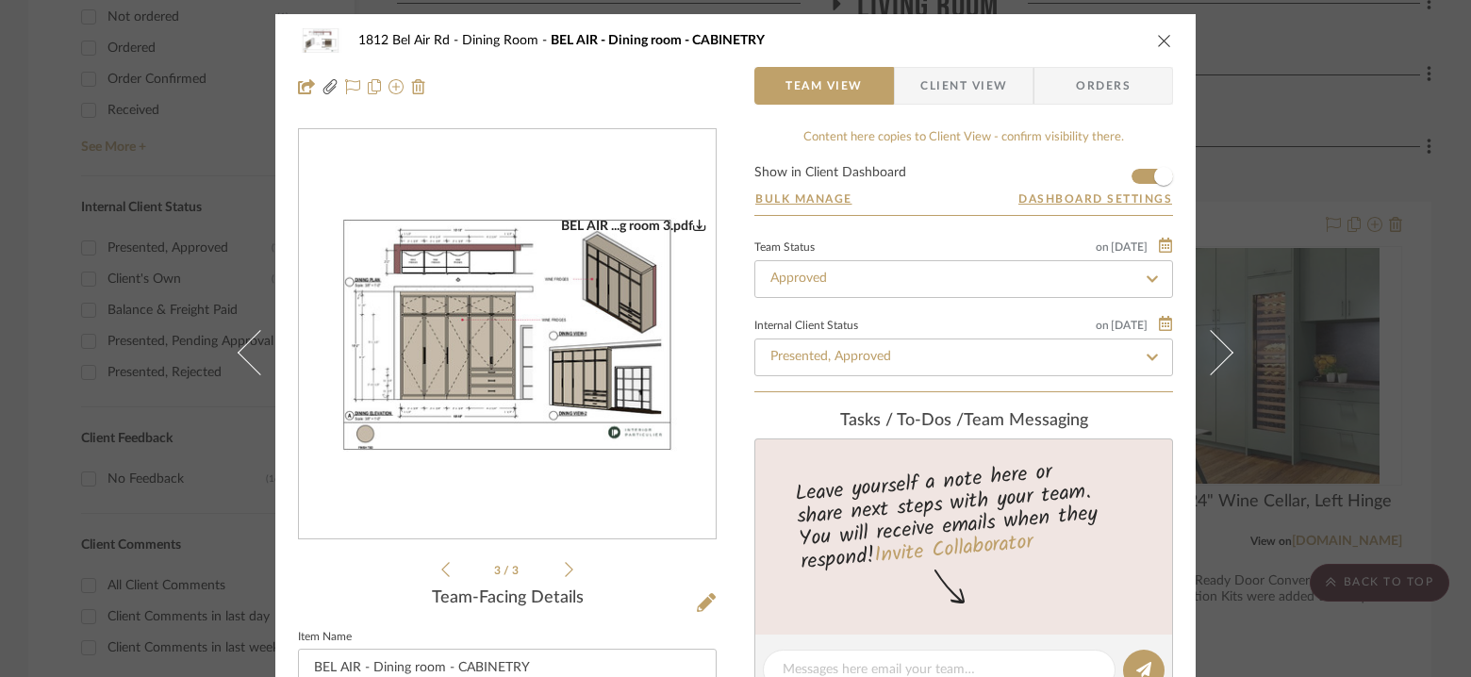
click at [548, 367] on img "2" at bounding box center [507, 335] width 417 height 235
click at [1266, 180] on div "1812 Bel Air Rd Dining Room BEL AIR - Dining room - CABINETRY Team View Client …" at bounding box center [735, 338] width 1471 height 677
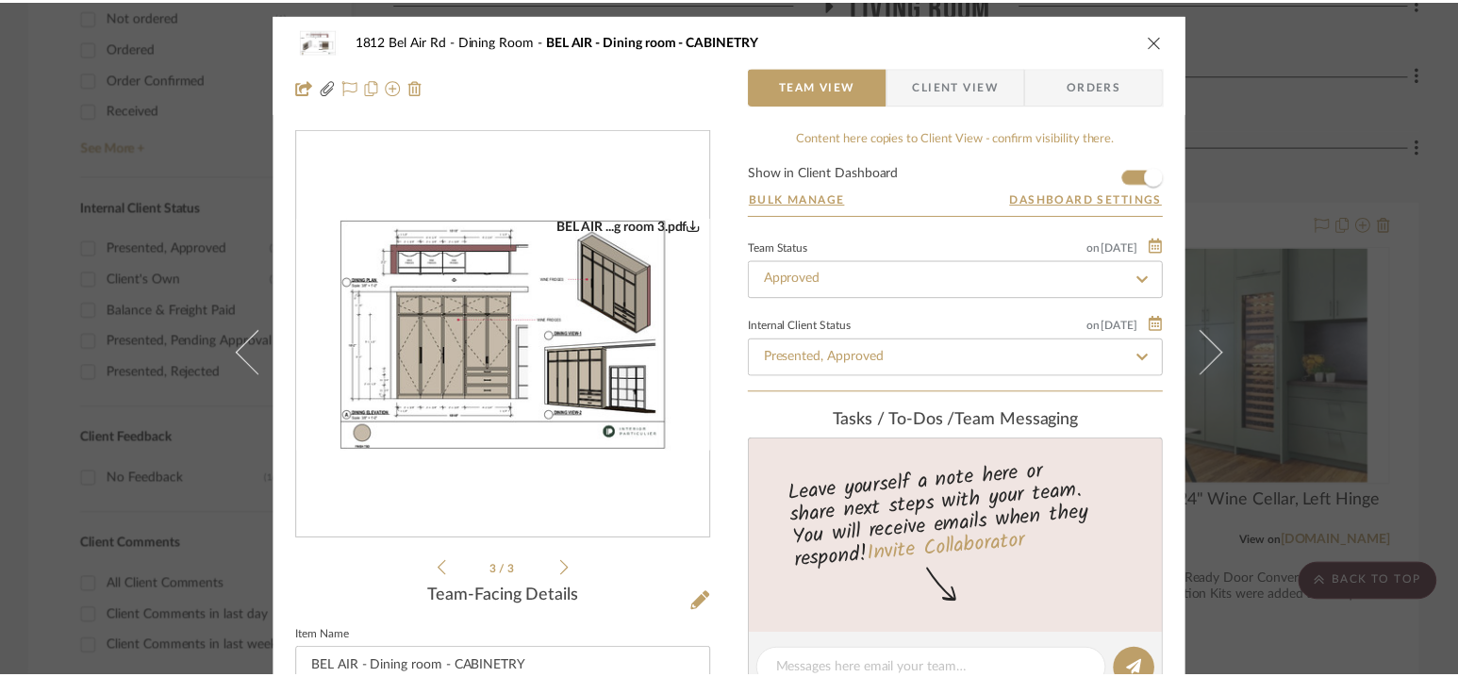
scroll to position [887, 0]
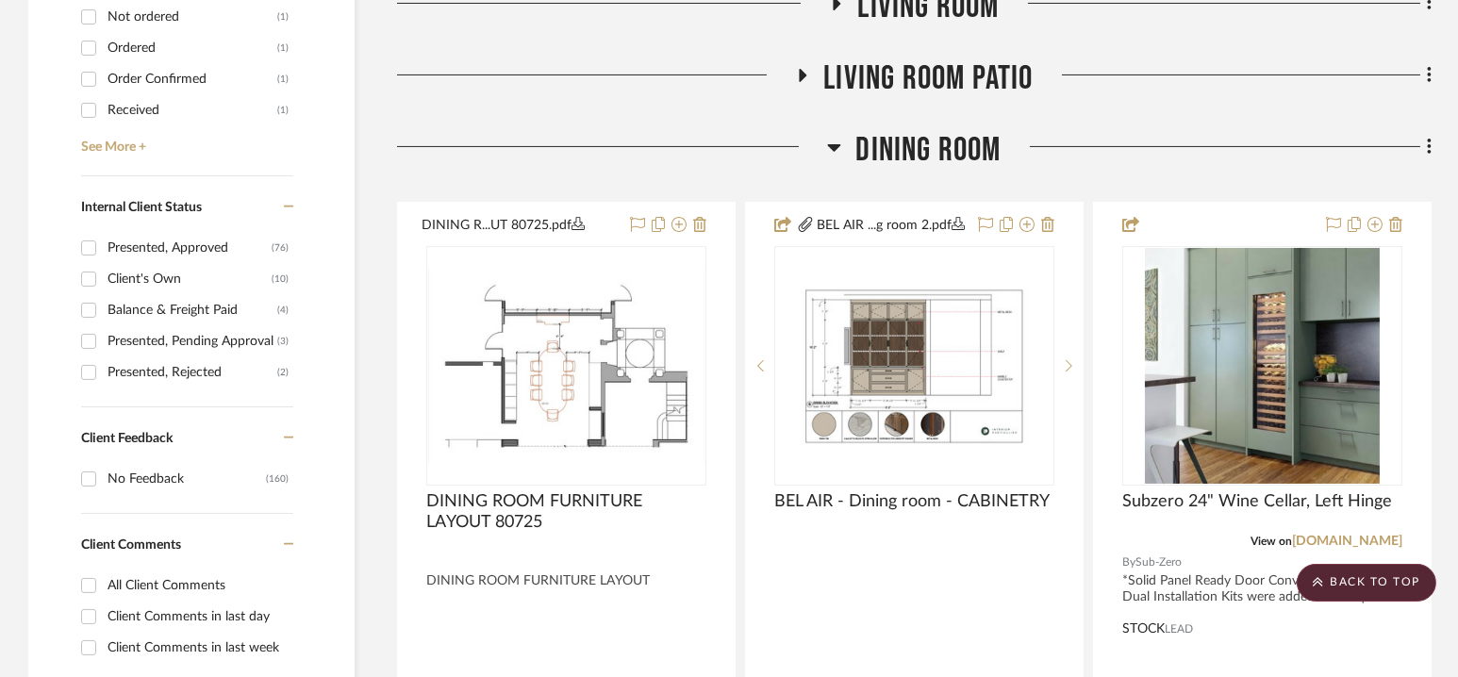
click at [916, 149] on span "Dining Room" at bounding box center [927, 150] width 145 height 41
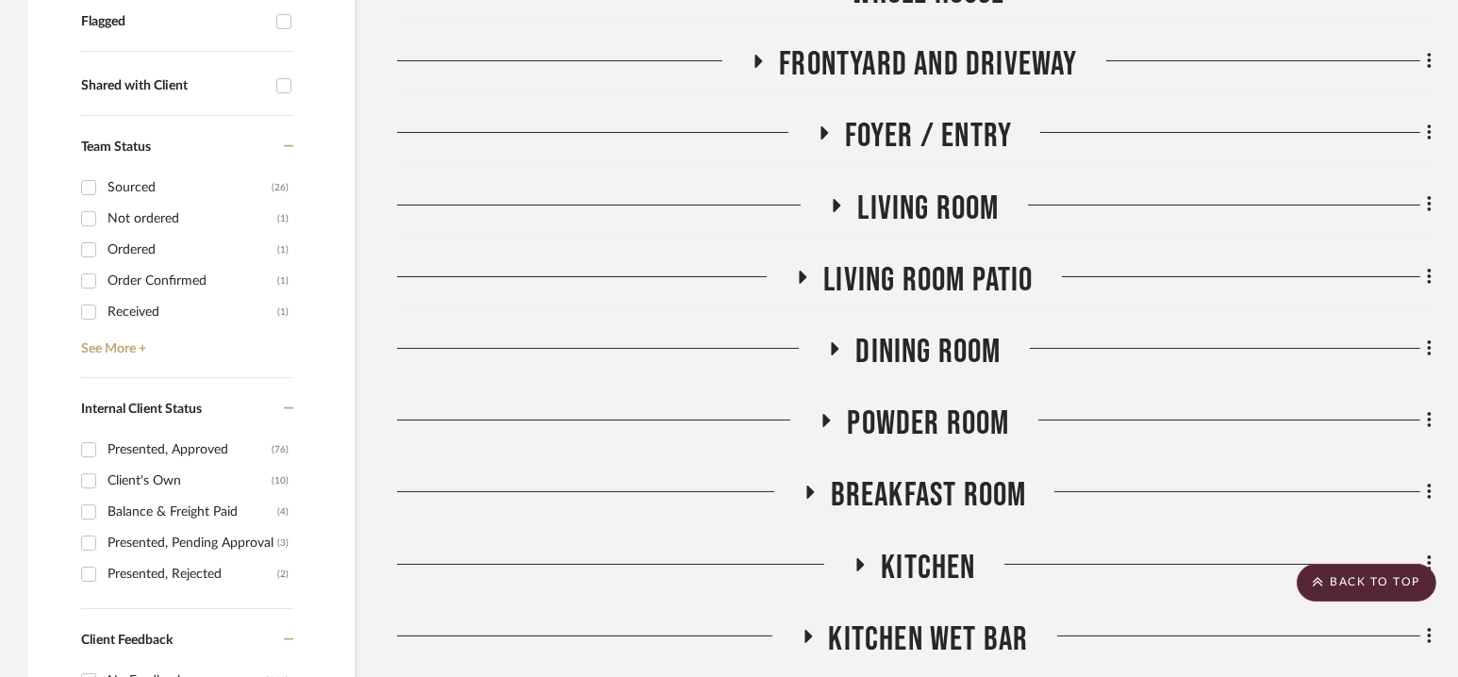
scroll to position [658, 0]
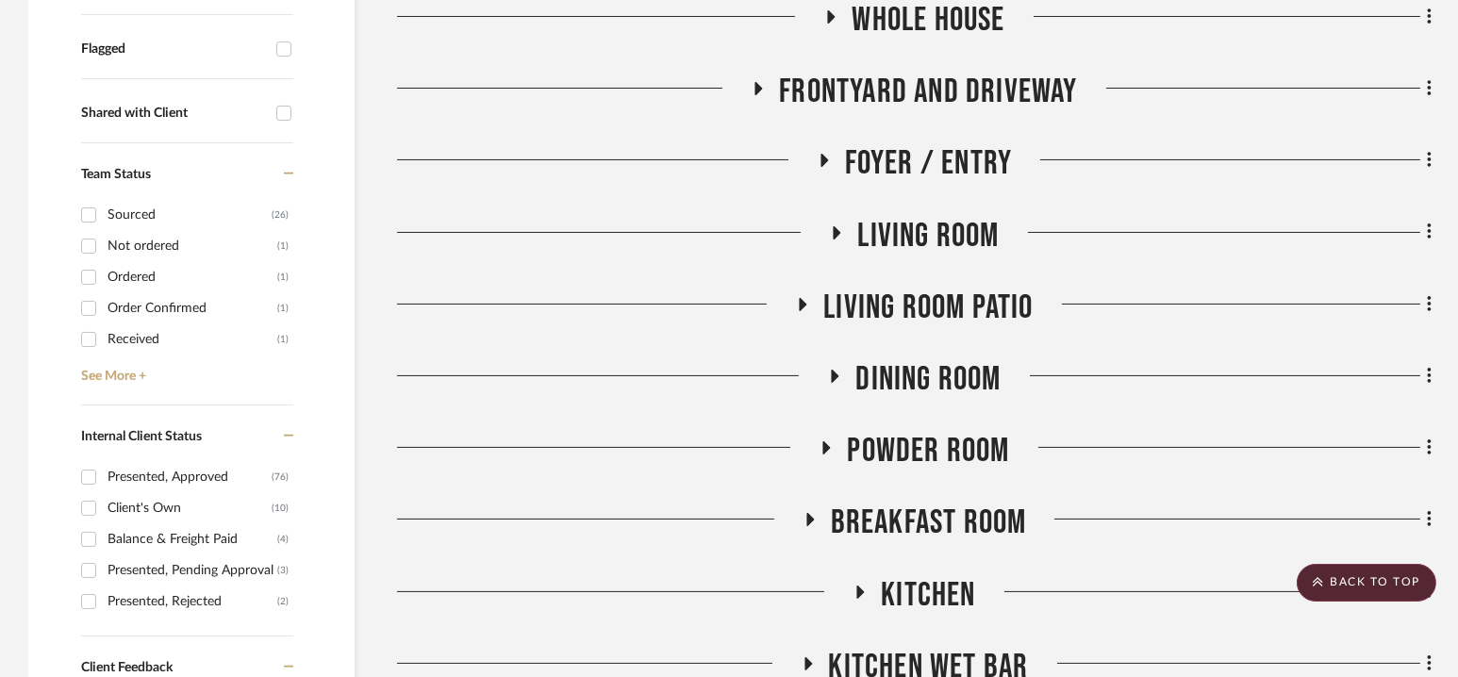
click at [917, 403] on div "Dining Room" at bounding box center [914, 383] width 1034 height 48
click at [915, 363] on span "Dining Room" at bounding box center [927, 379] width 145 height 41
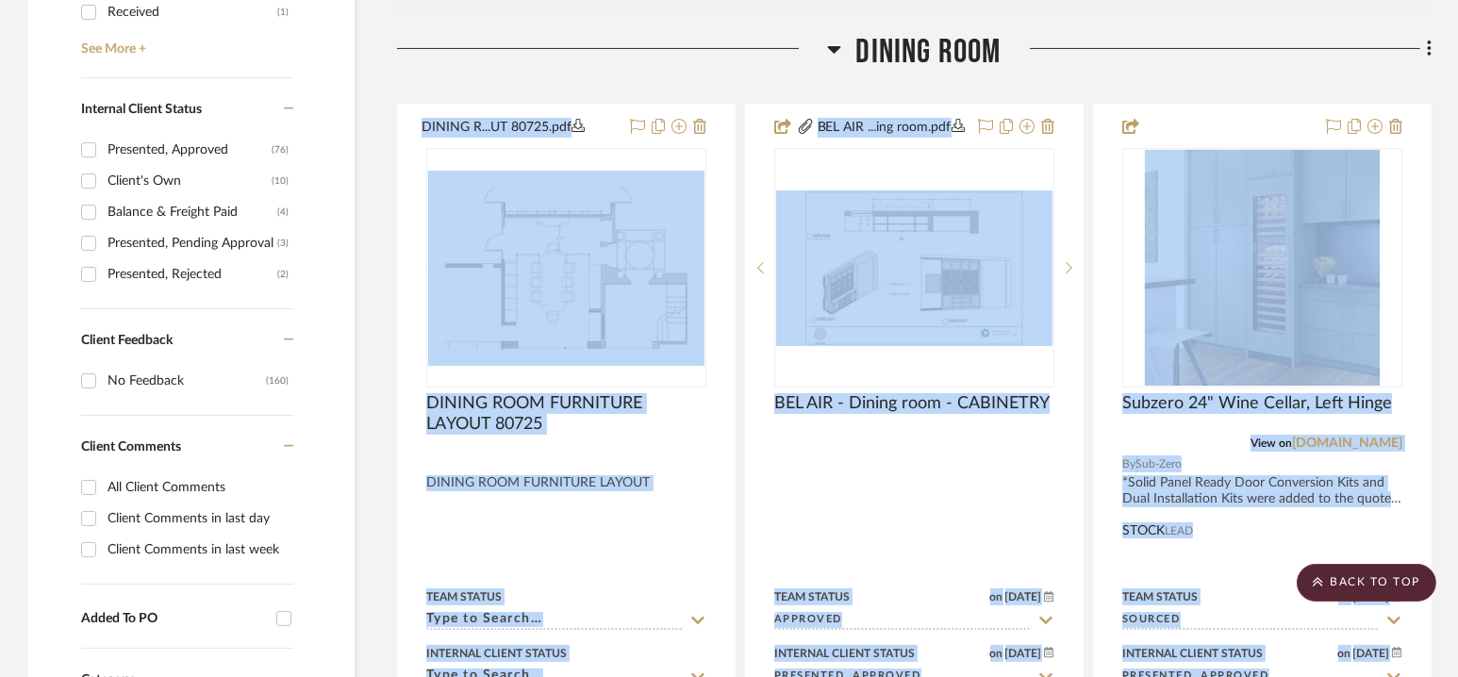
scroll to position [987, 0]
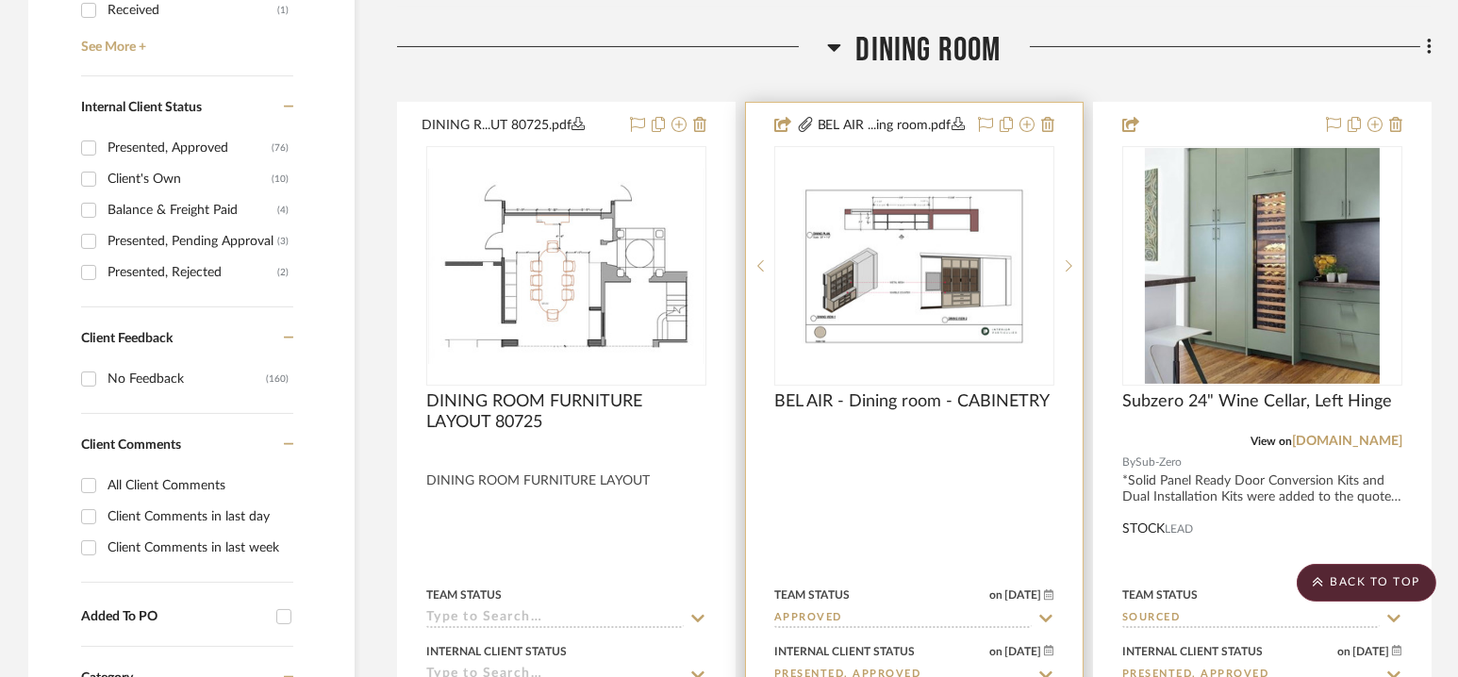
click at [896, 454] on div at bounding box center [914, 515] width 337 height 825
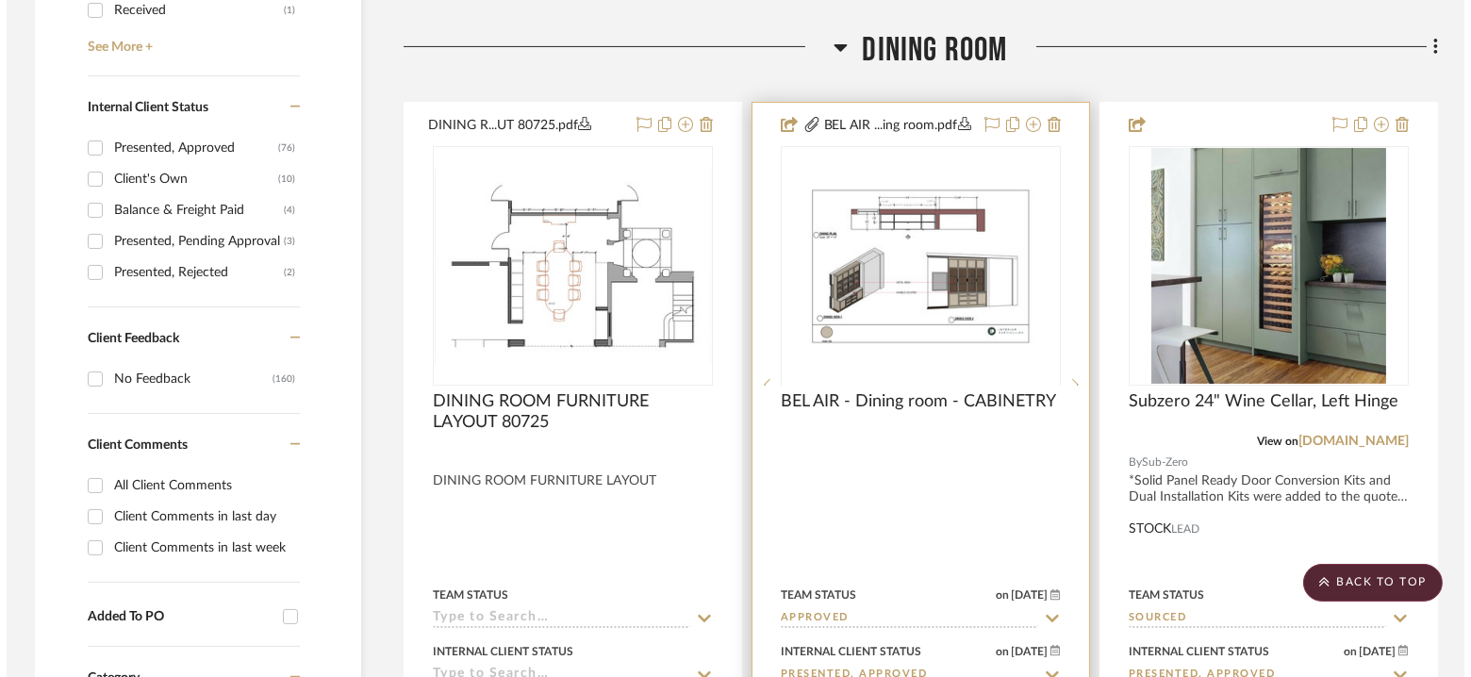
scroll to position [0, 0]
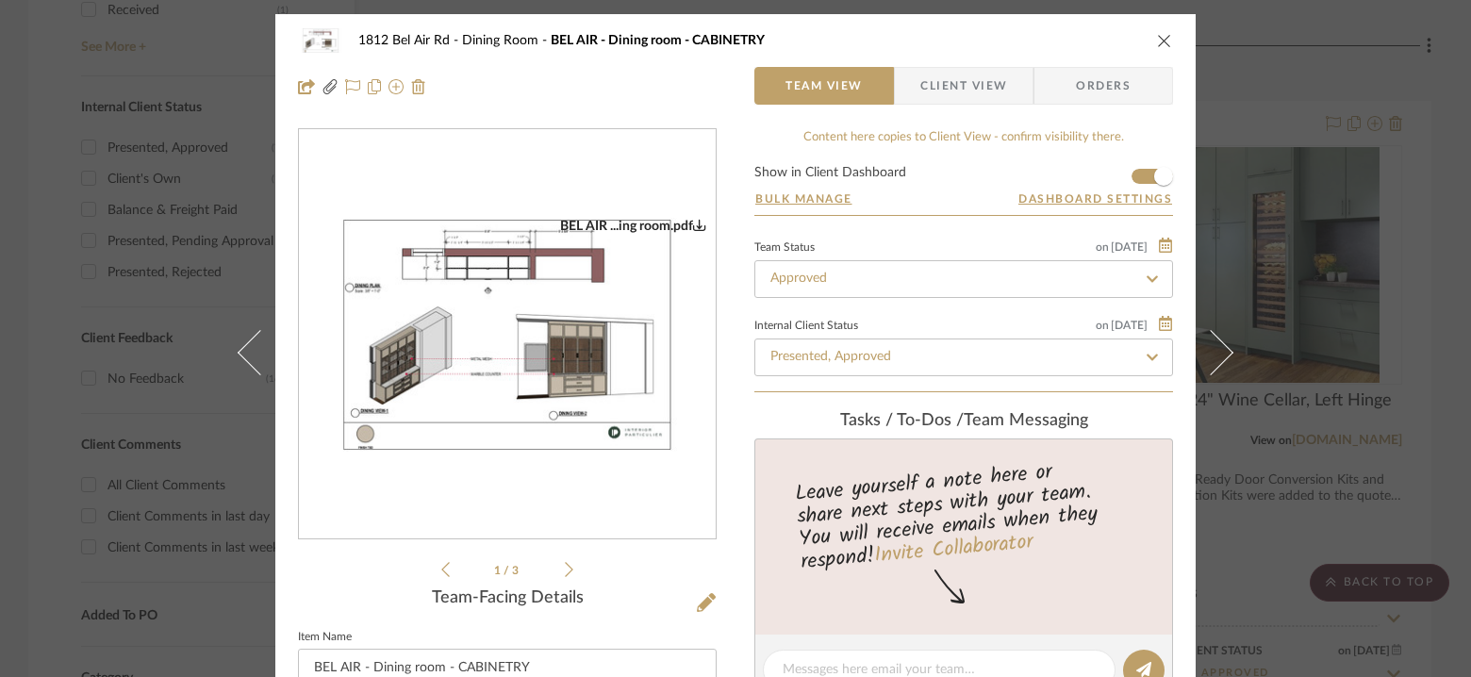
click at [1159, 38] on icon "close" at bounding box center [1164, 40] width 15 height 15
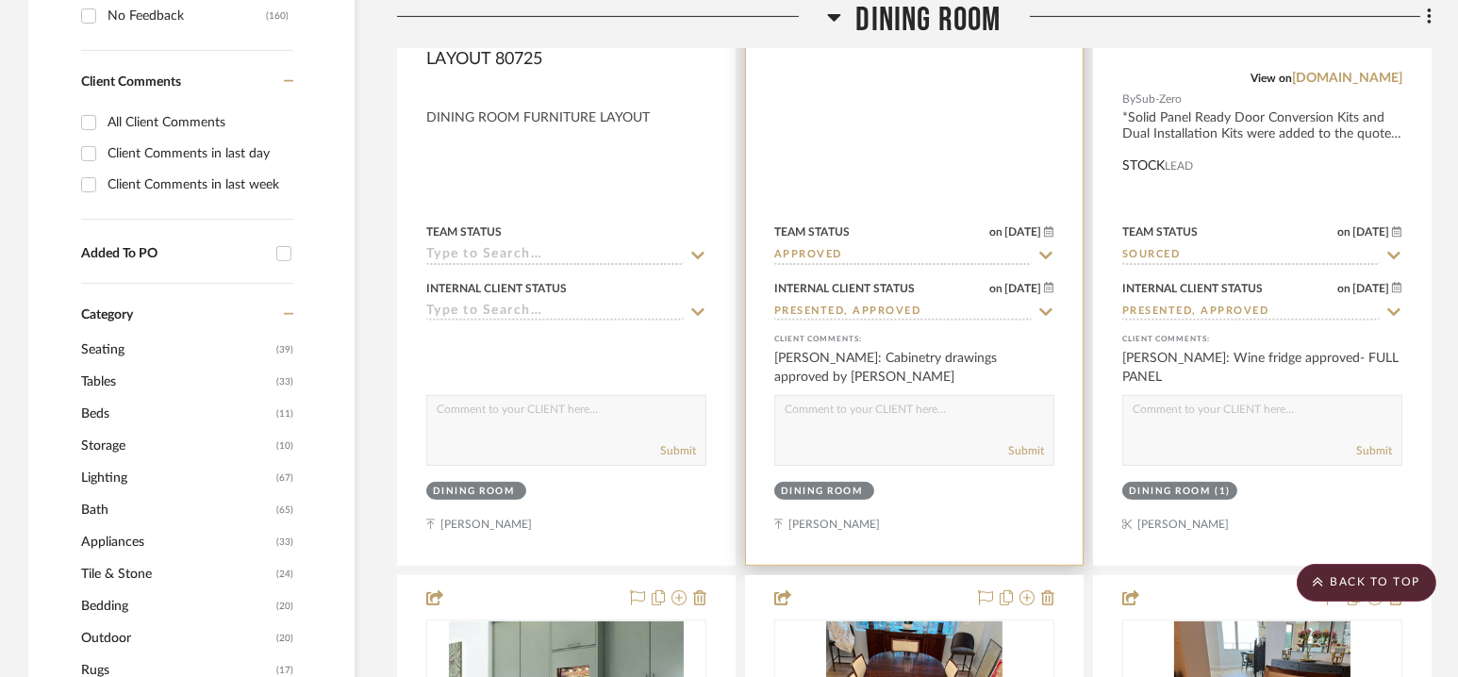
scroll to position [1312, 0]
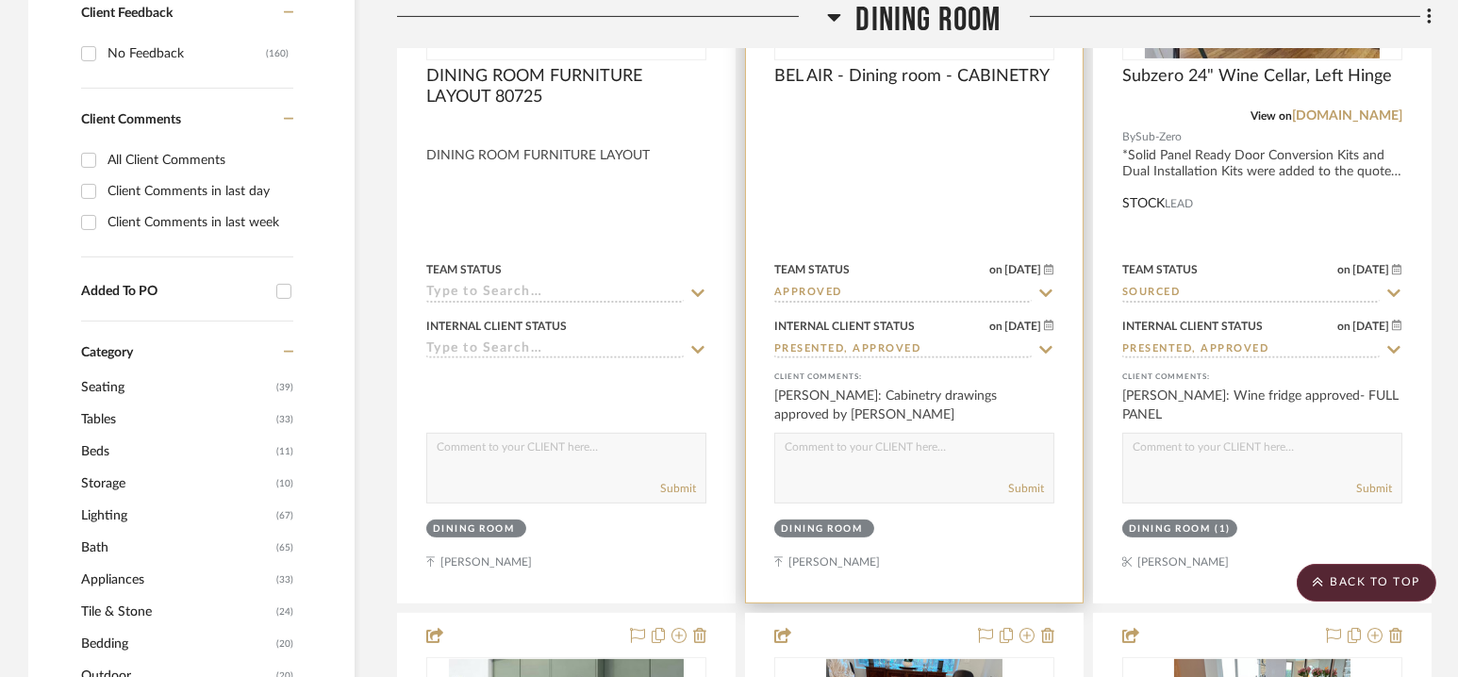
click at [849, 466] on textarea at bounding box center [914, 452] width 278 height 36
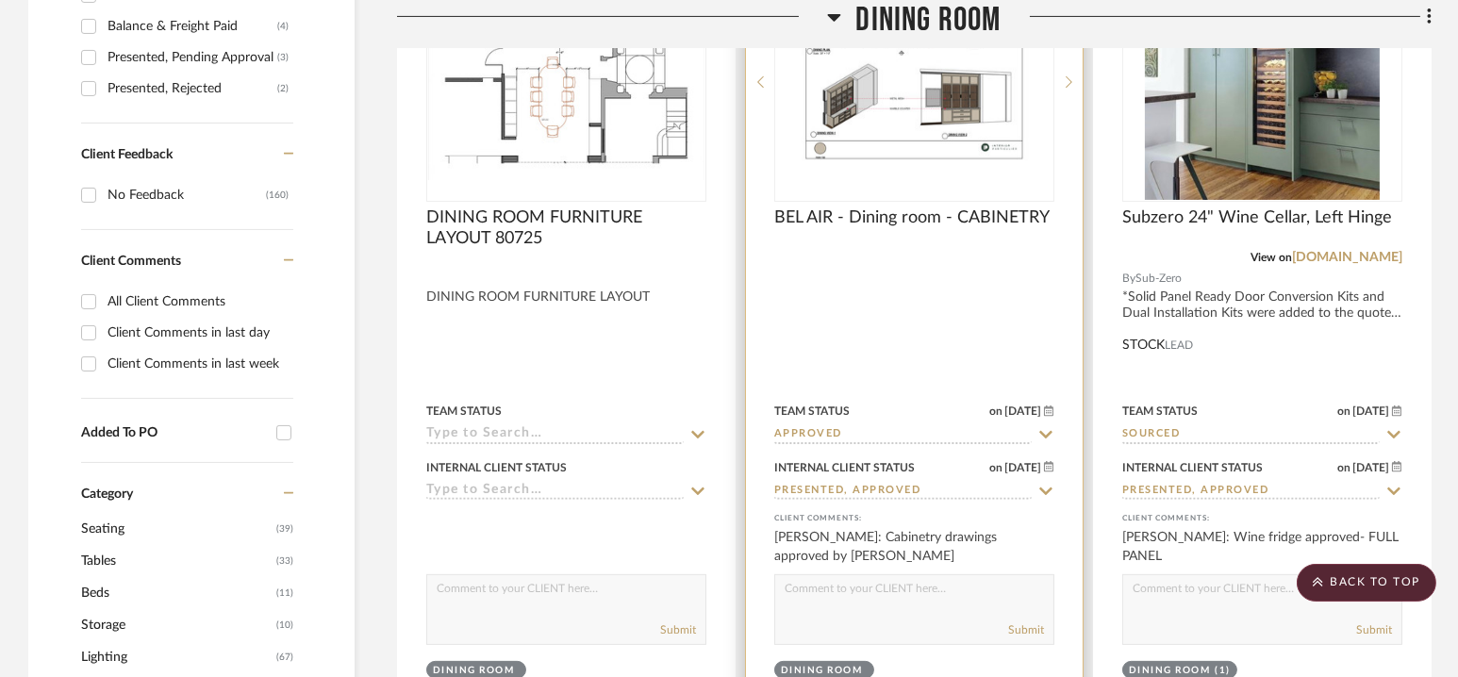
scroll to position [1141, 0]
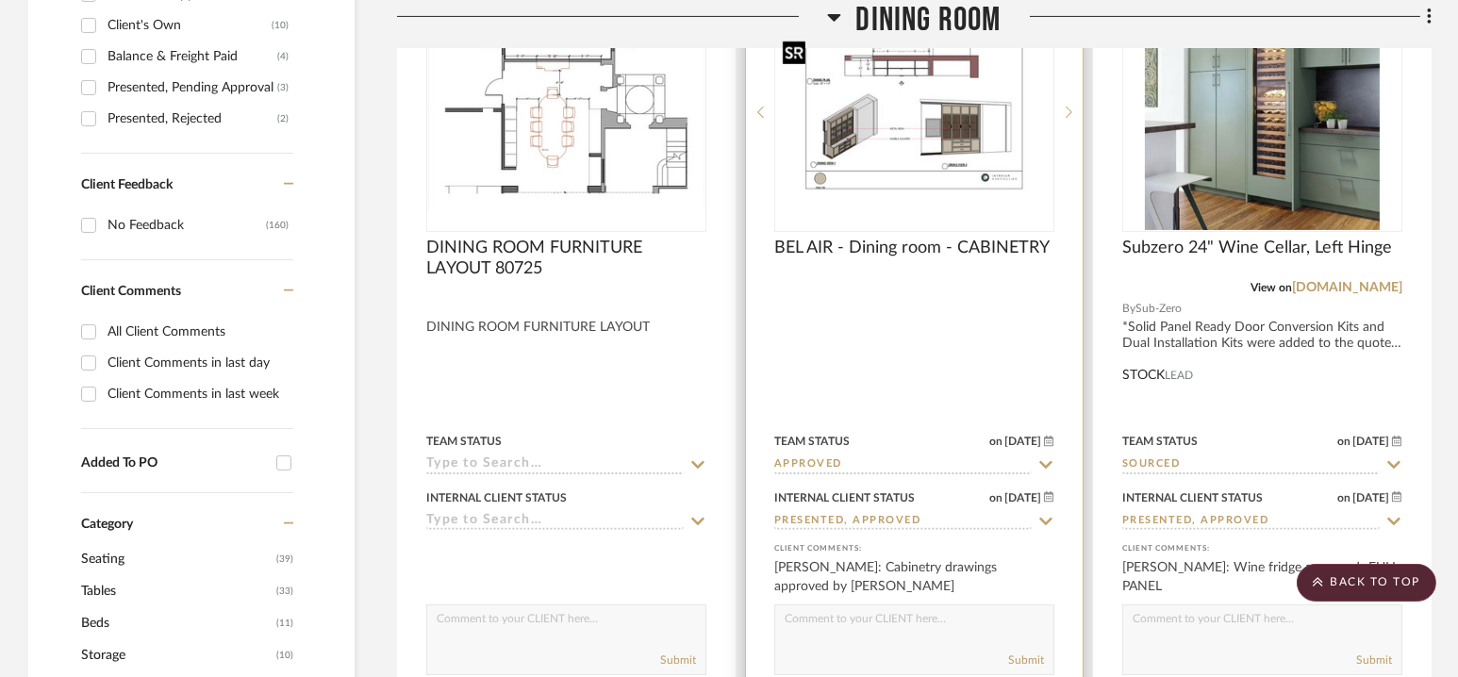
click at [910, 148] on img "0" at bounding box center [914, 113] width 276 height 156
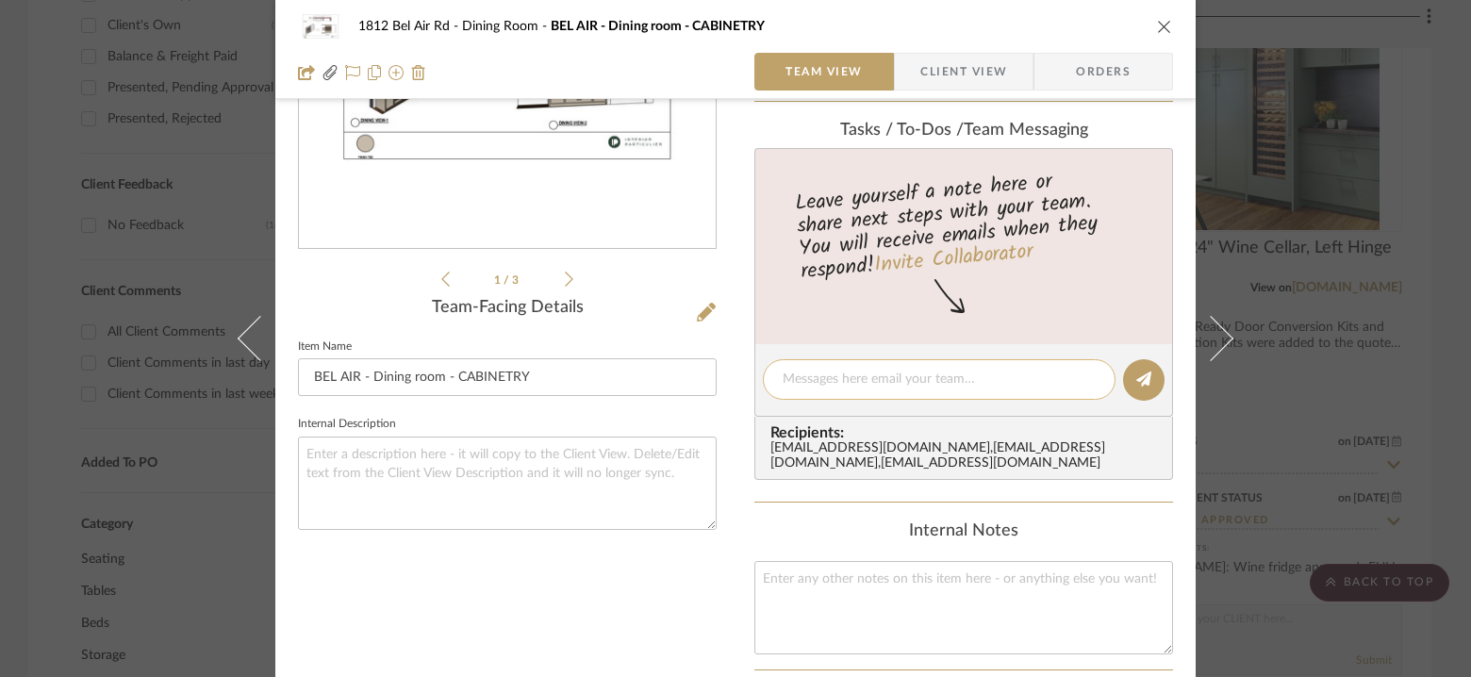
scroll to position [289, 0]
click at [931, 373] on textarea at bounding box center [939, 381] width 313 height 20
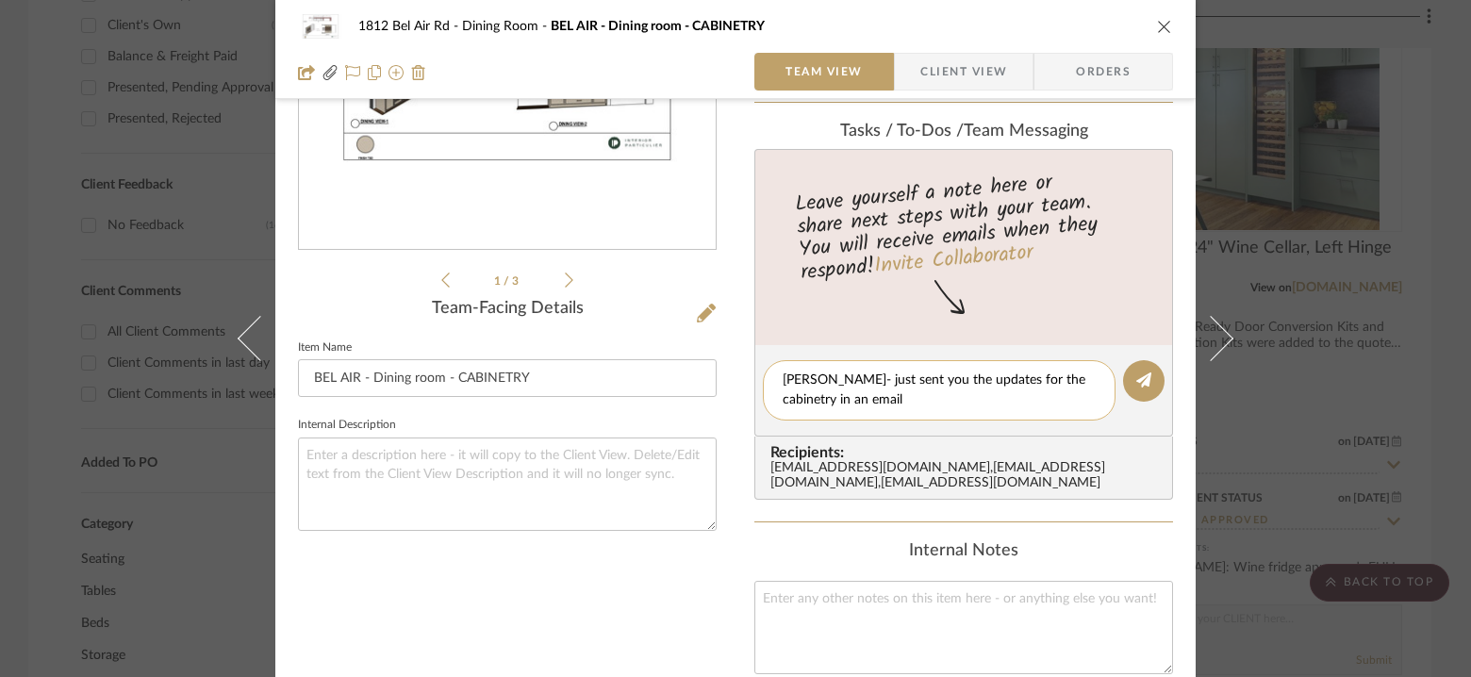
type textarea "[PERSON_NAME]- just sent you the updates for the cabinetry in an email"
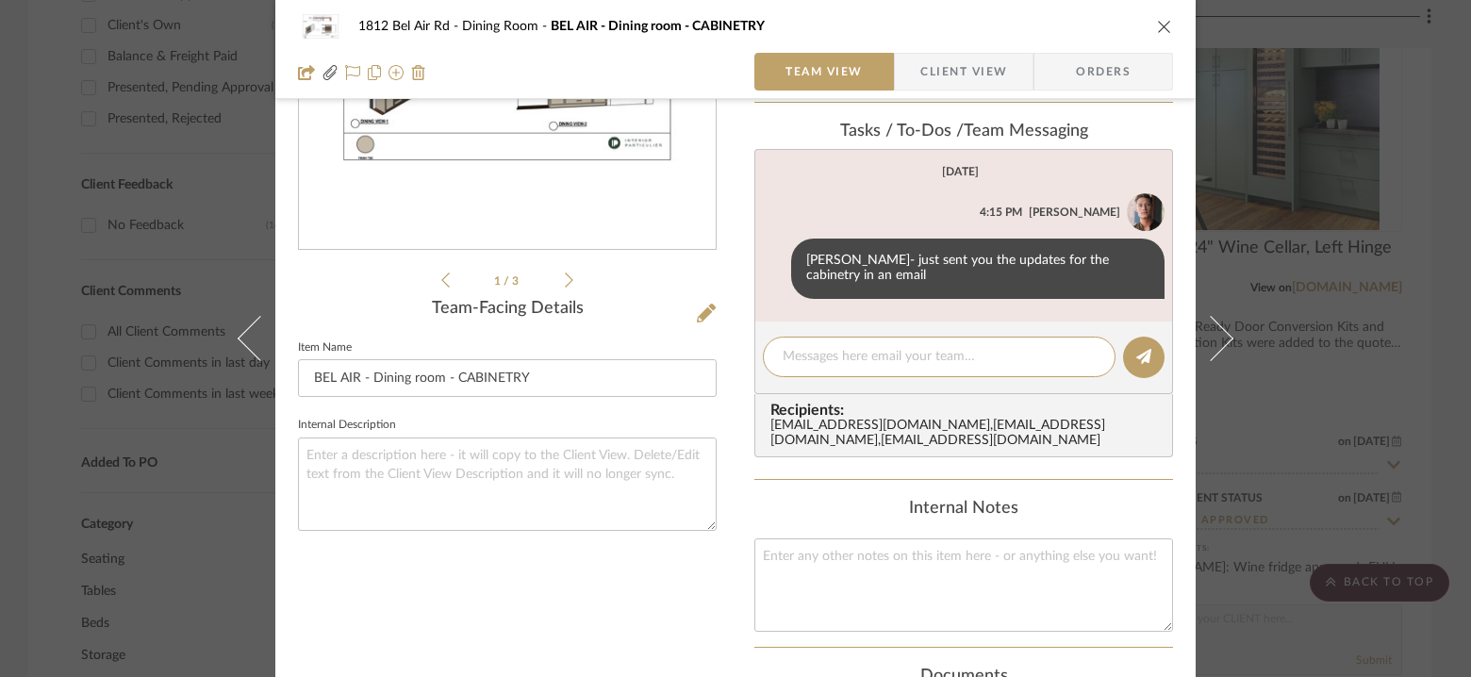
click at [1157, 31] on icon "close" at bounding box center [1164, 26] width 15 height 15
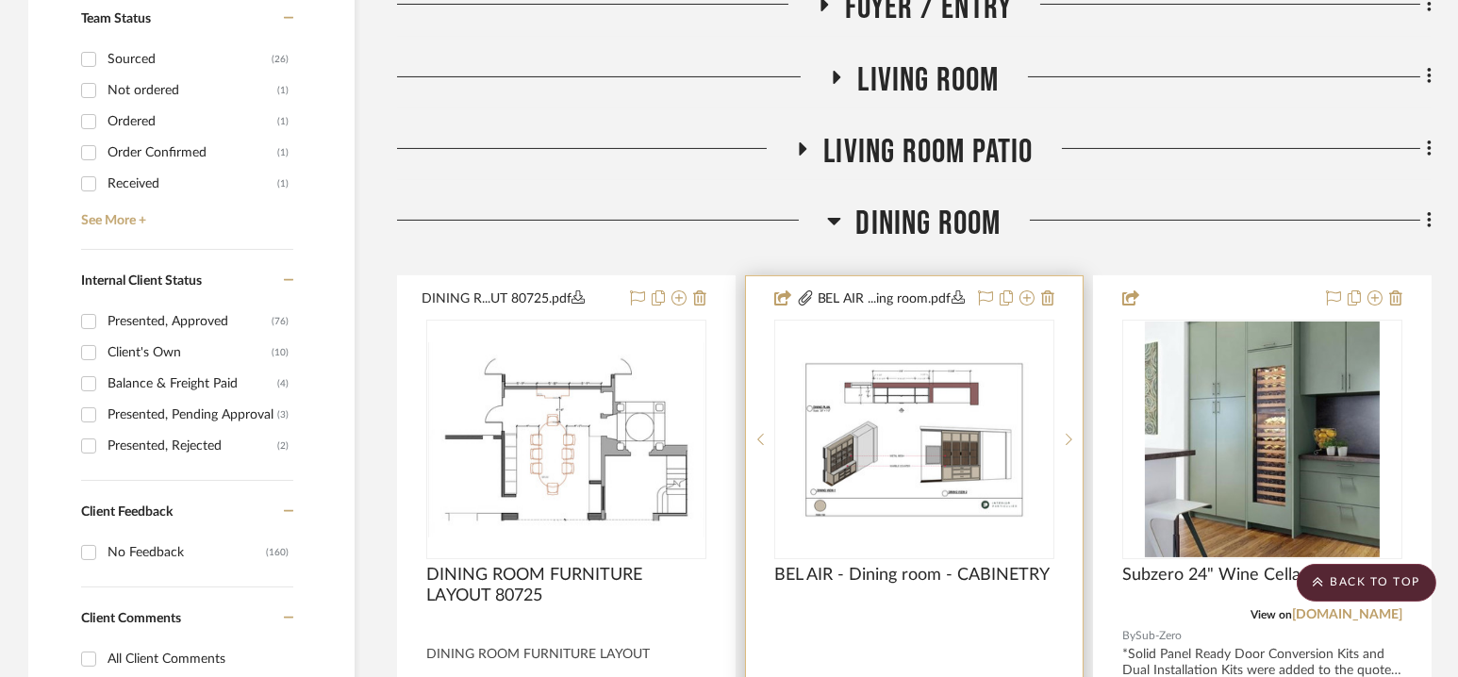
scroll to position [815, 0]
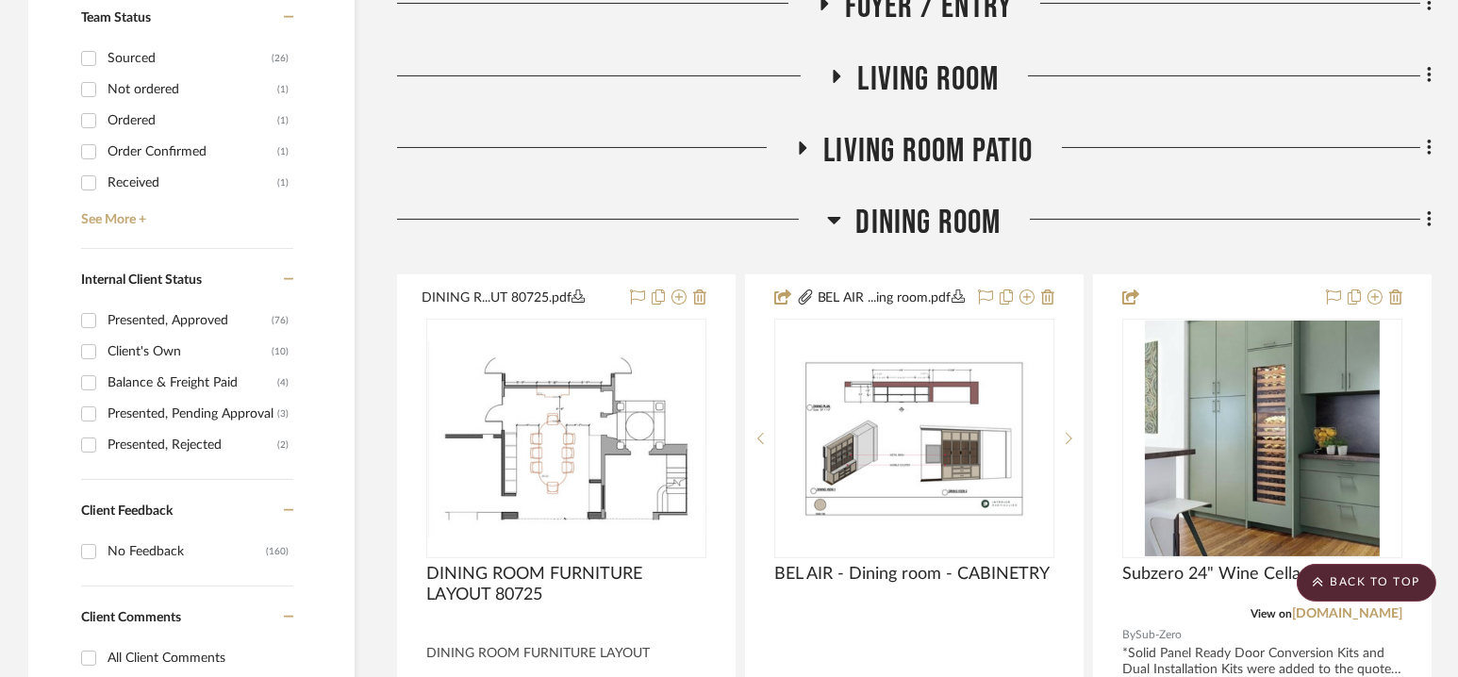
click at [918, 225] on span "Dining Room" at bounding box center [927, 223] width 145 height 41
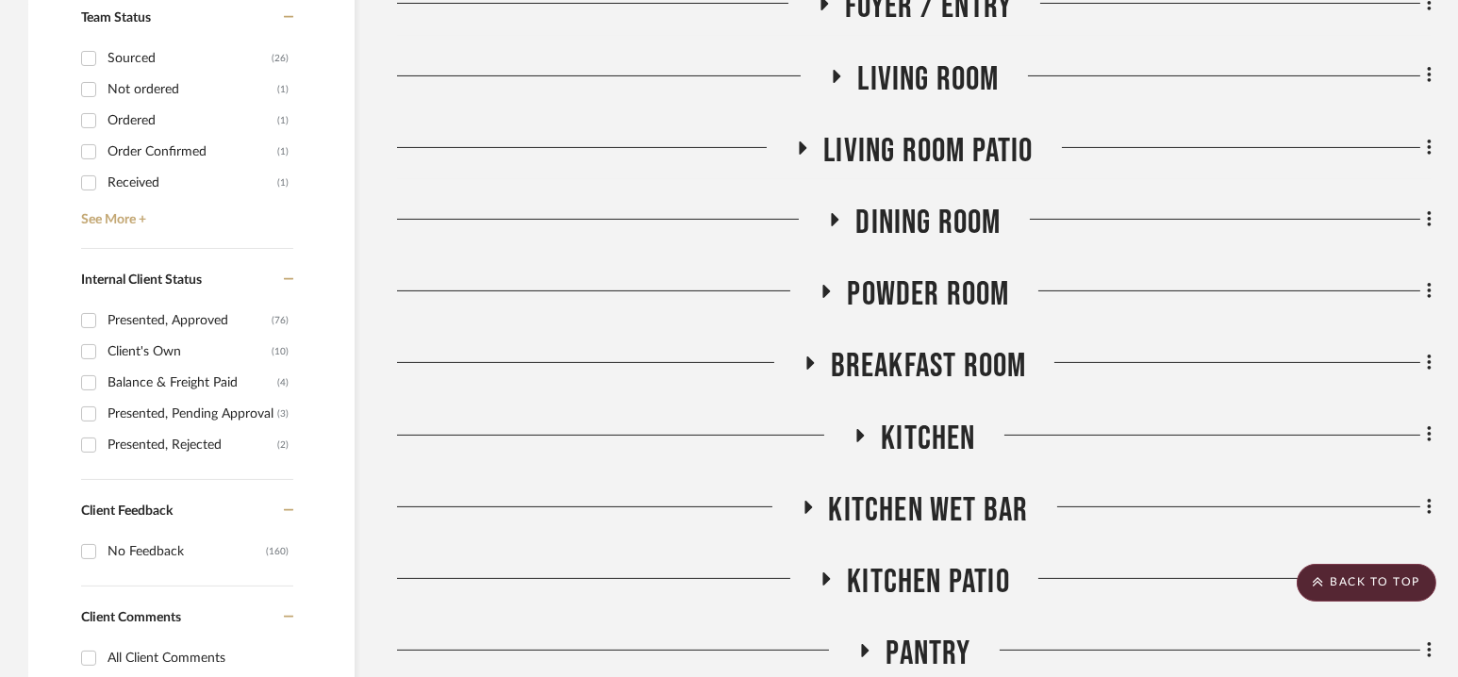
click at [917, 296] on span "Powder Room" at bounding box center [928, 294] width 162 height 41
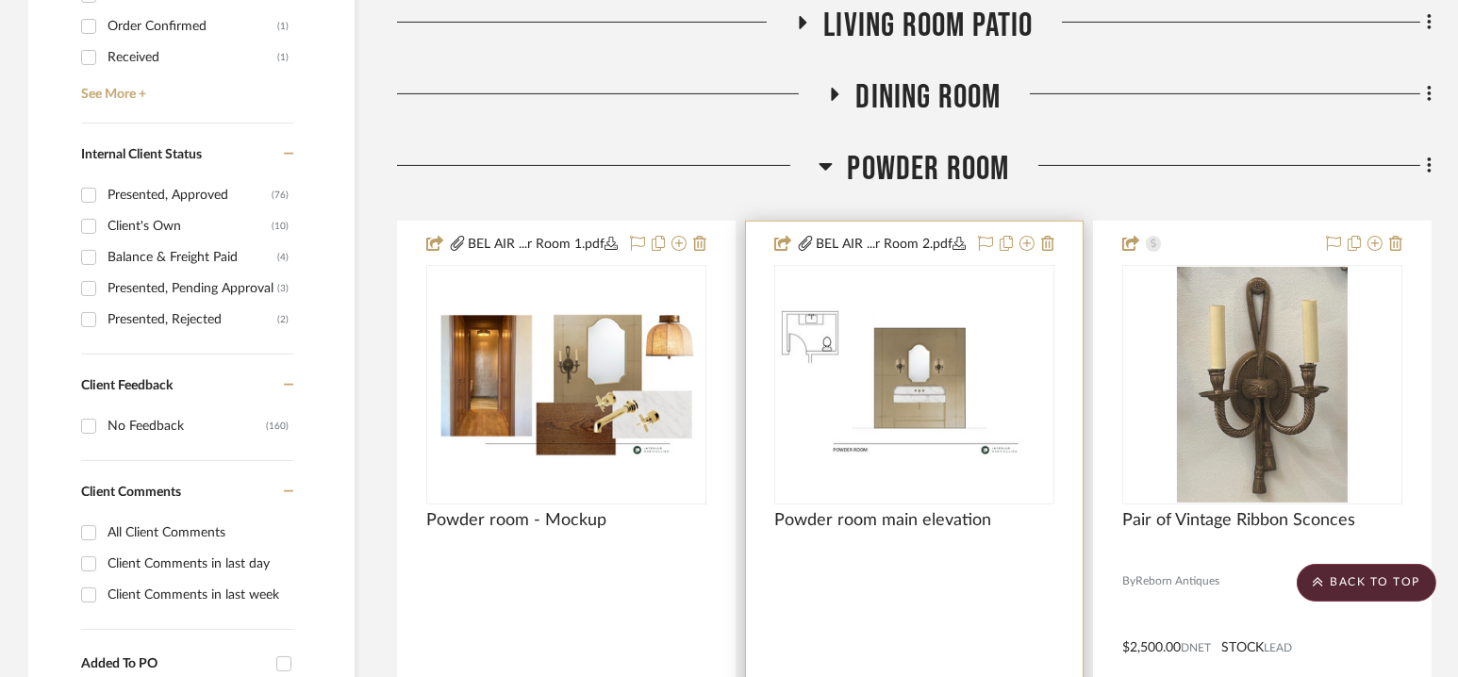
scroll to position [880, 0]
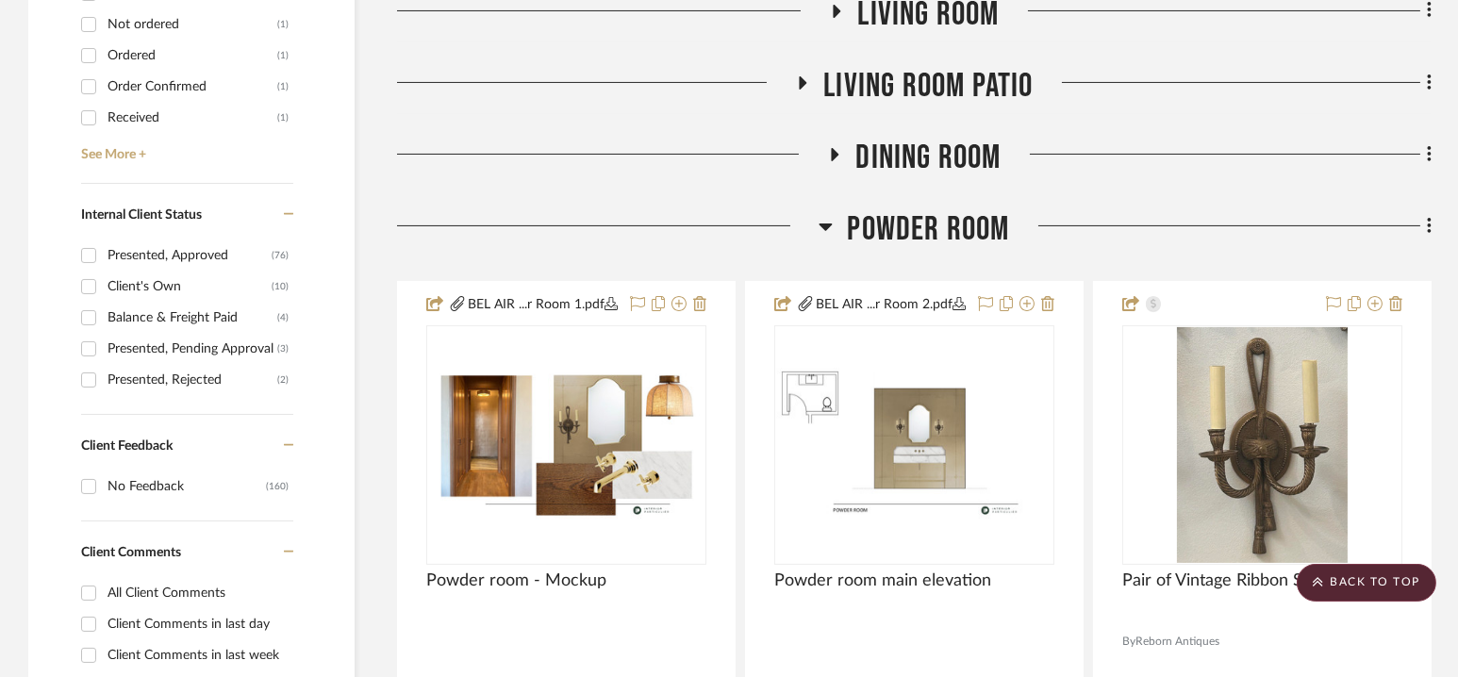
click at [925, 234] on span "Powder Room" at bounding box center [928, 229] width 162 height 41
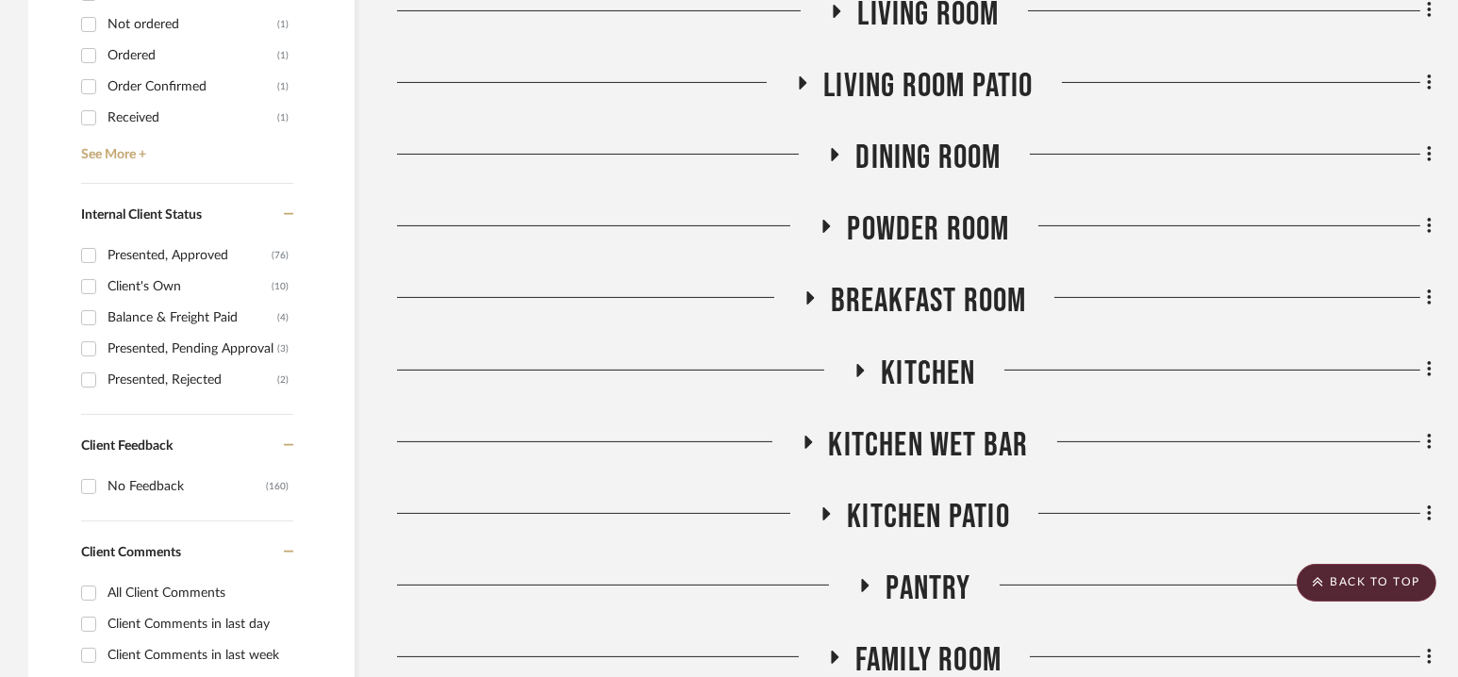
click at [925, 234] on span "Powder Room" at bounding box center [928, 229] width 162 height 41
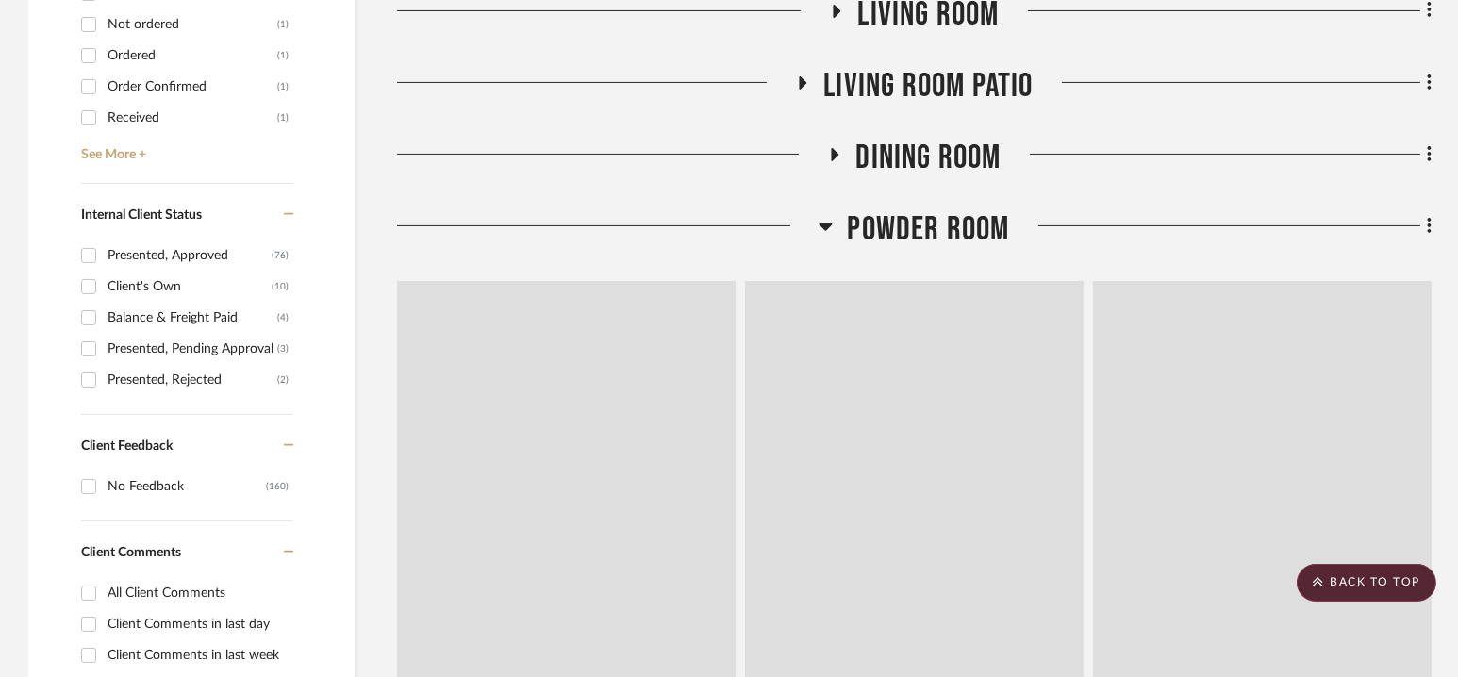
click at [925, 234] on span "Powder Room" at bounding box center [928, 229] width 162 height 41
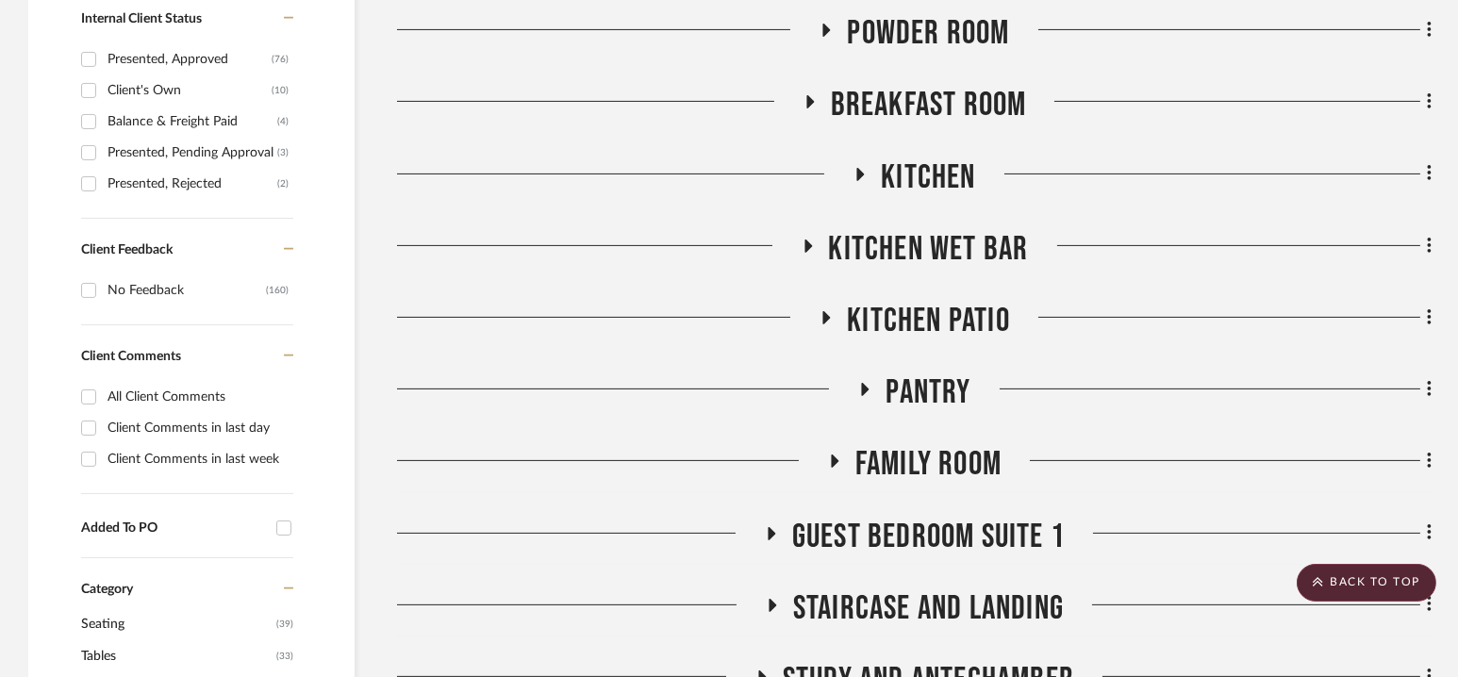
scroll to position [1075, 0]
click at [918, 104] on span "Breakfast Room" at bounding box center [929, 106] width 196 height 41
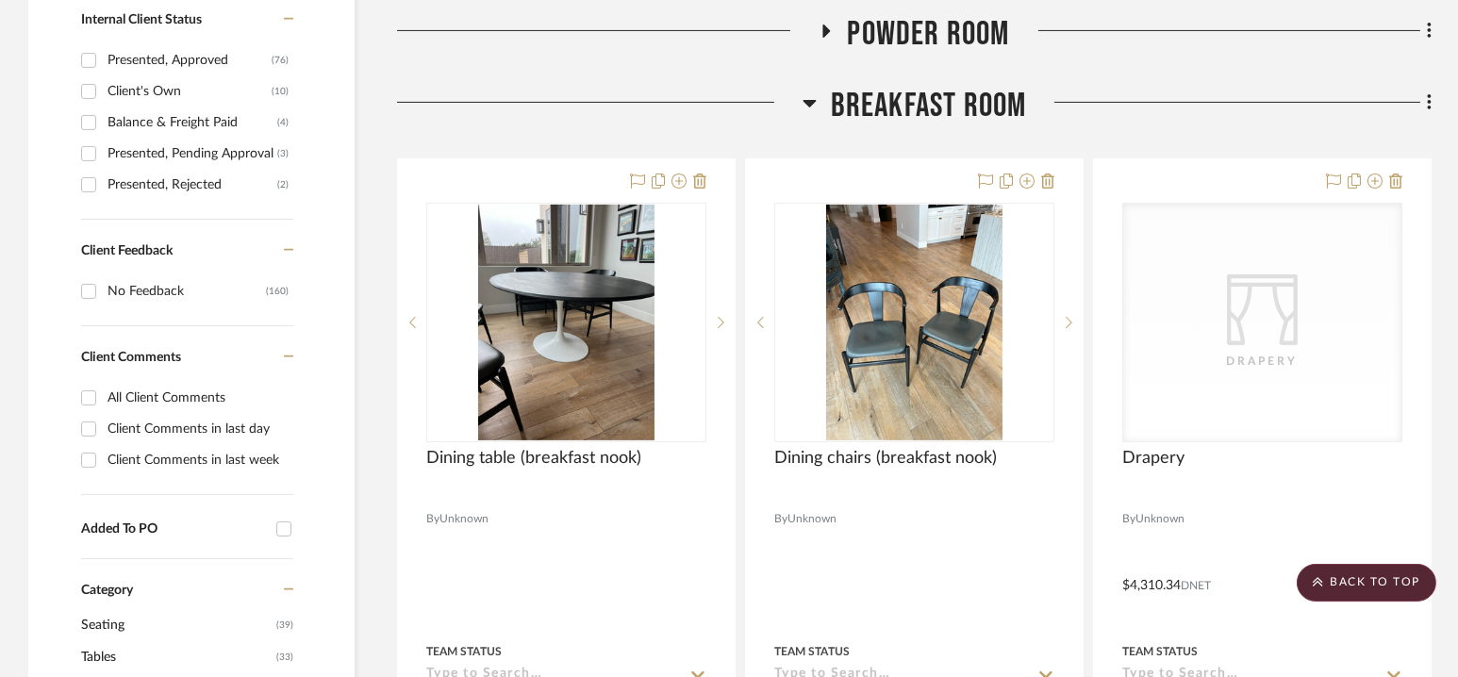
click at [918, 104] on span "Breakfast Room" at bounding box center [929, 106] width 196 height 41
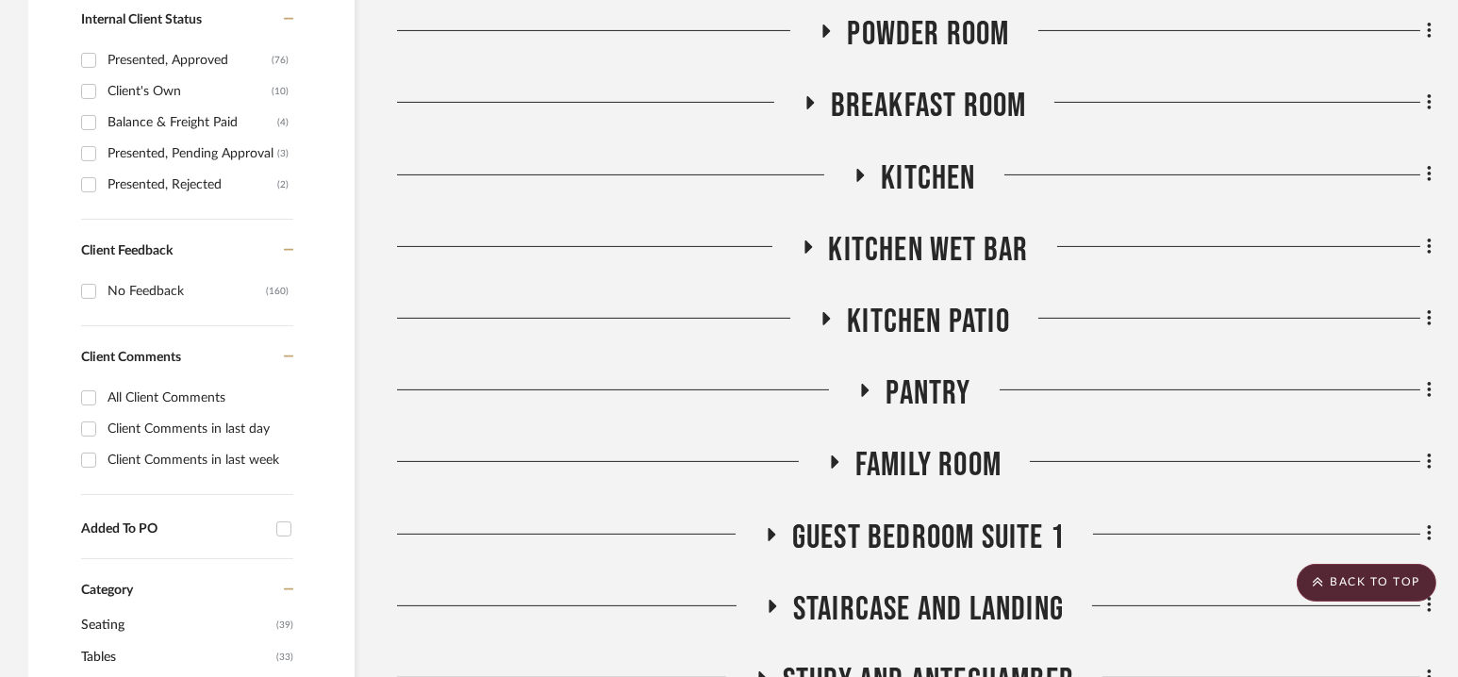
click at [922, 203] on div "Kitchen" at bounding box center [914, 182] width 1034 height 48
click at [922, 189] on span "Kitchen" at bounding box center [928, 178] width 94 height 41
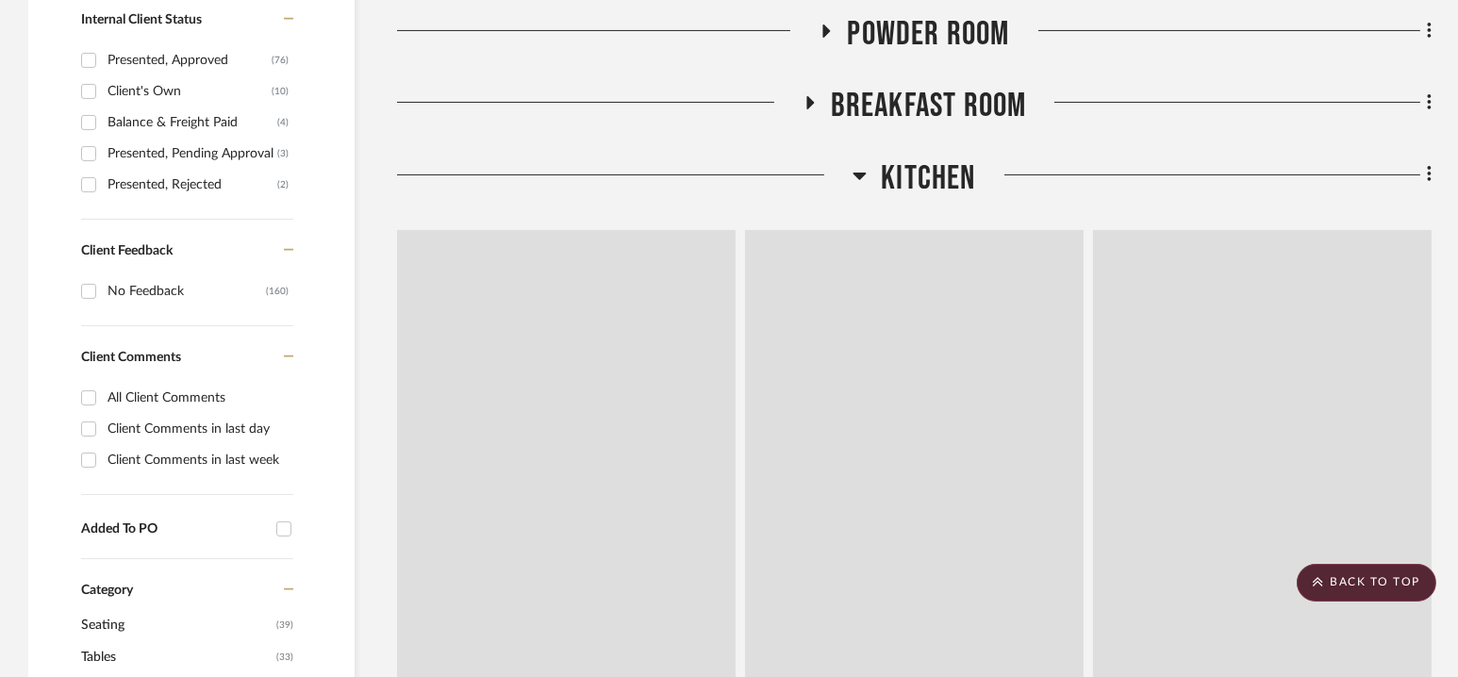
click at [922, 189] on span "Kitchen" at bounding box center [928, 178] width 94 height 41
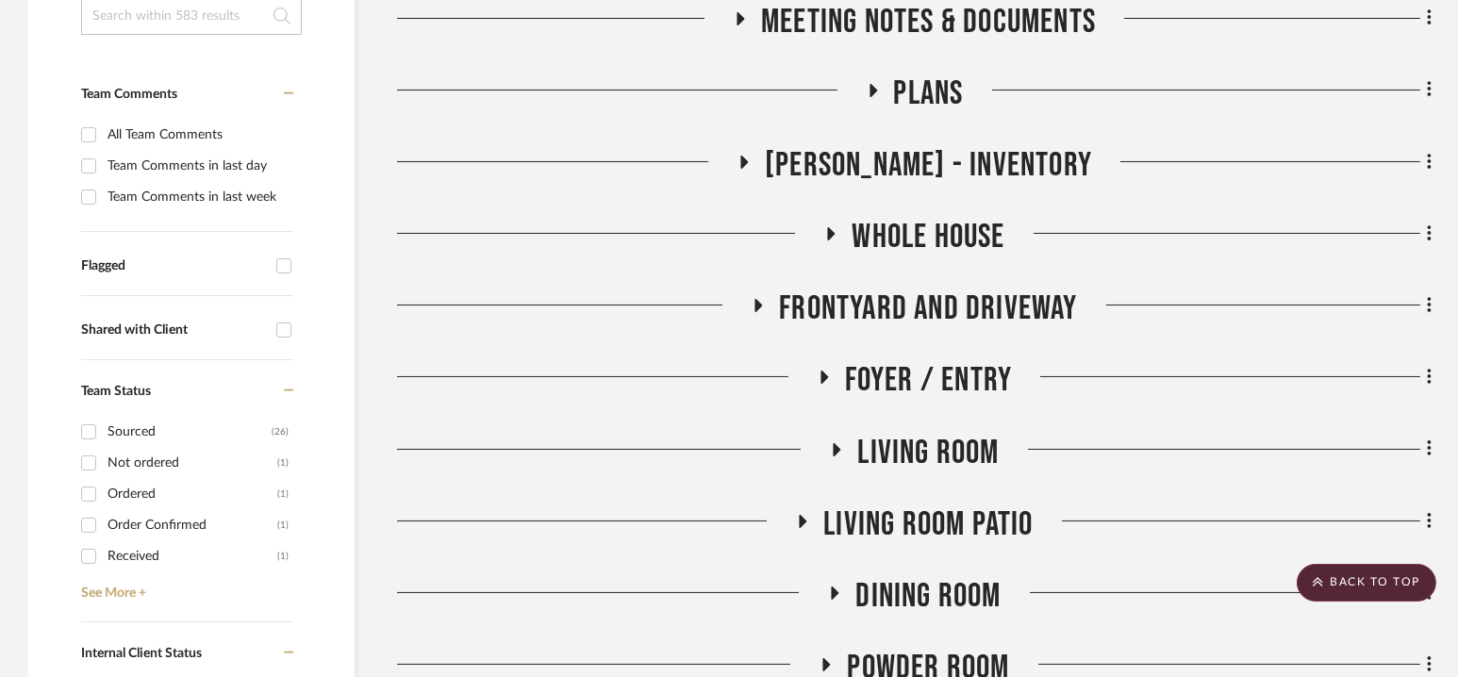
scroll to position [0, 0]
